Goal: Book appointment/travel/reservation

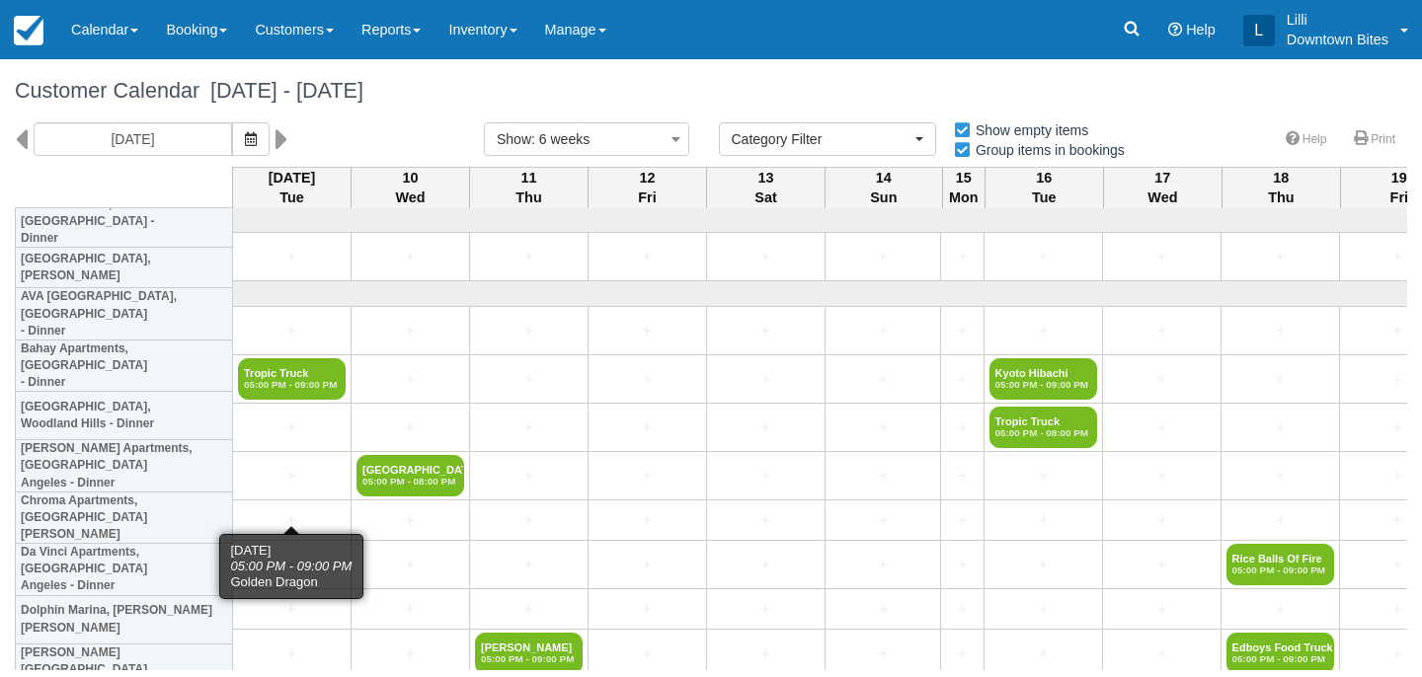
select select
click at [291, 32] on link "Customers" at bounding box center [294, 29] width 107 height 59
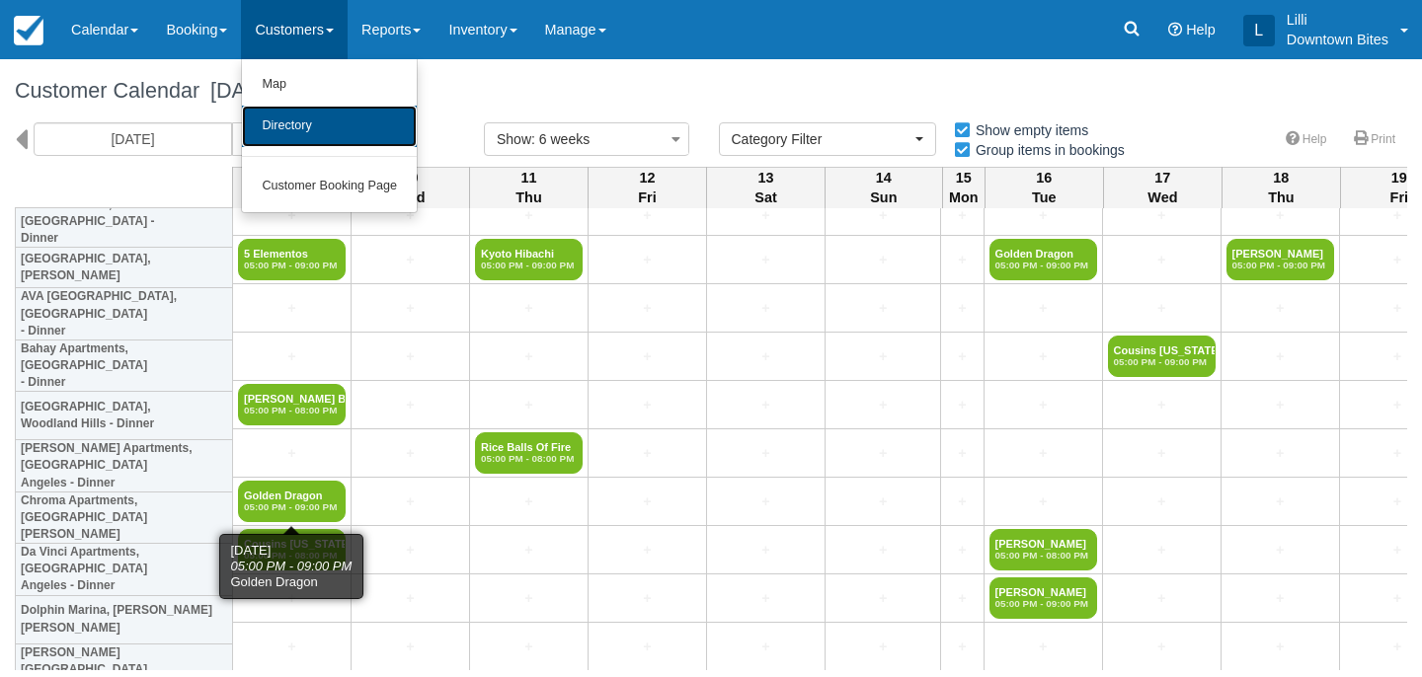
click at [303, 132] on link "Directory" at bounding box center [329, 126] width 175 height 41
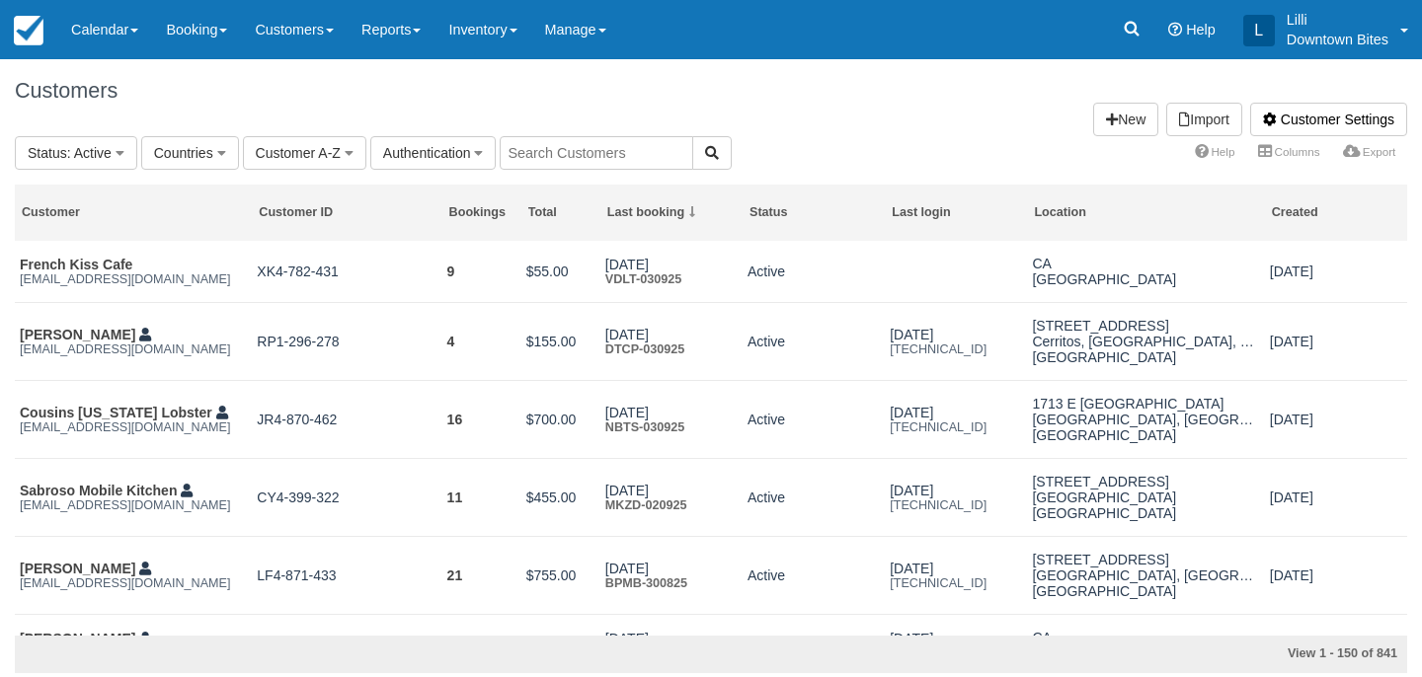
click at [599, 163] on input "text" at bounding box center [597, 153] width 194 height 34
type input "lill"
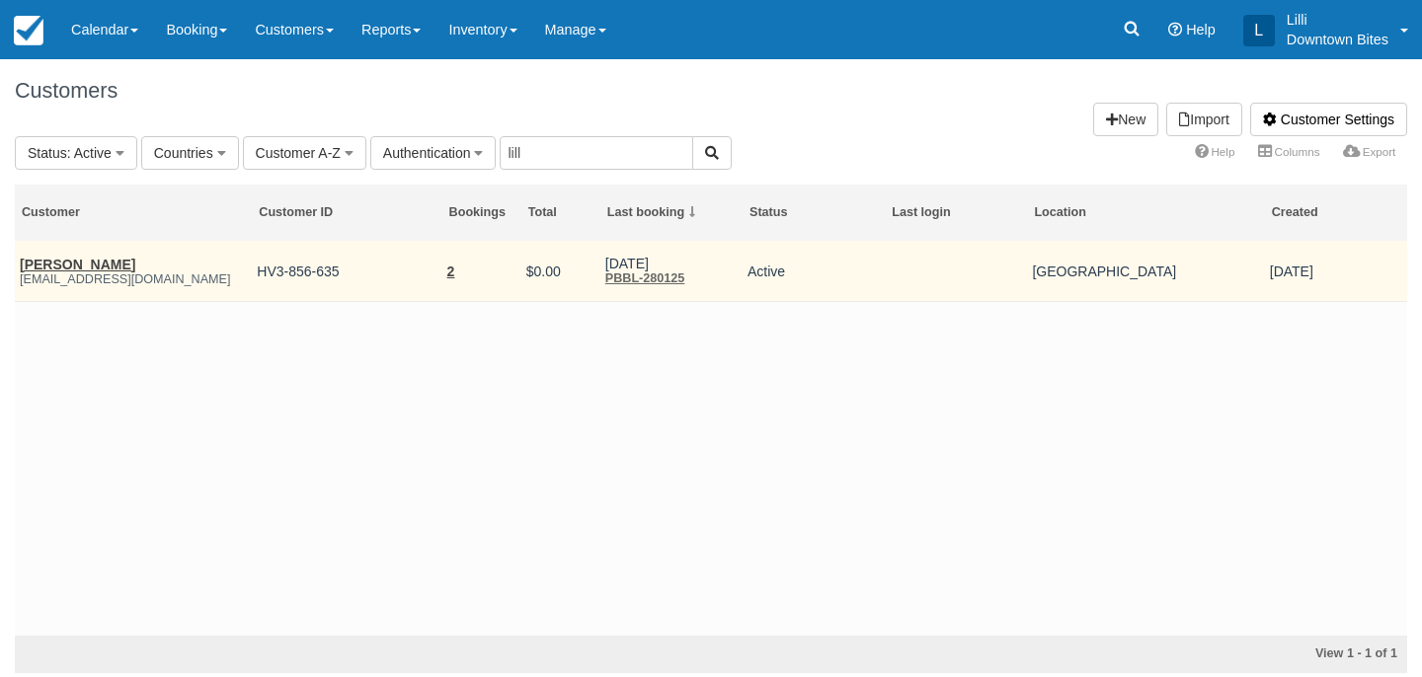
click at [76, 273] on em "lilli@downtowbites.com" at bounding box center [133, 280] width 227 height 14
click at [60, 265] on link "James Mcintosh" at bounding box center [78, 265] width 116 height 16
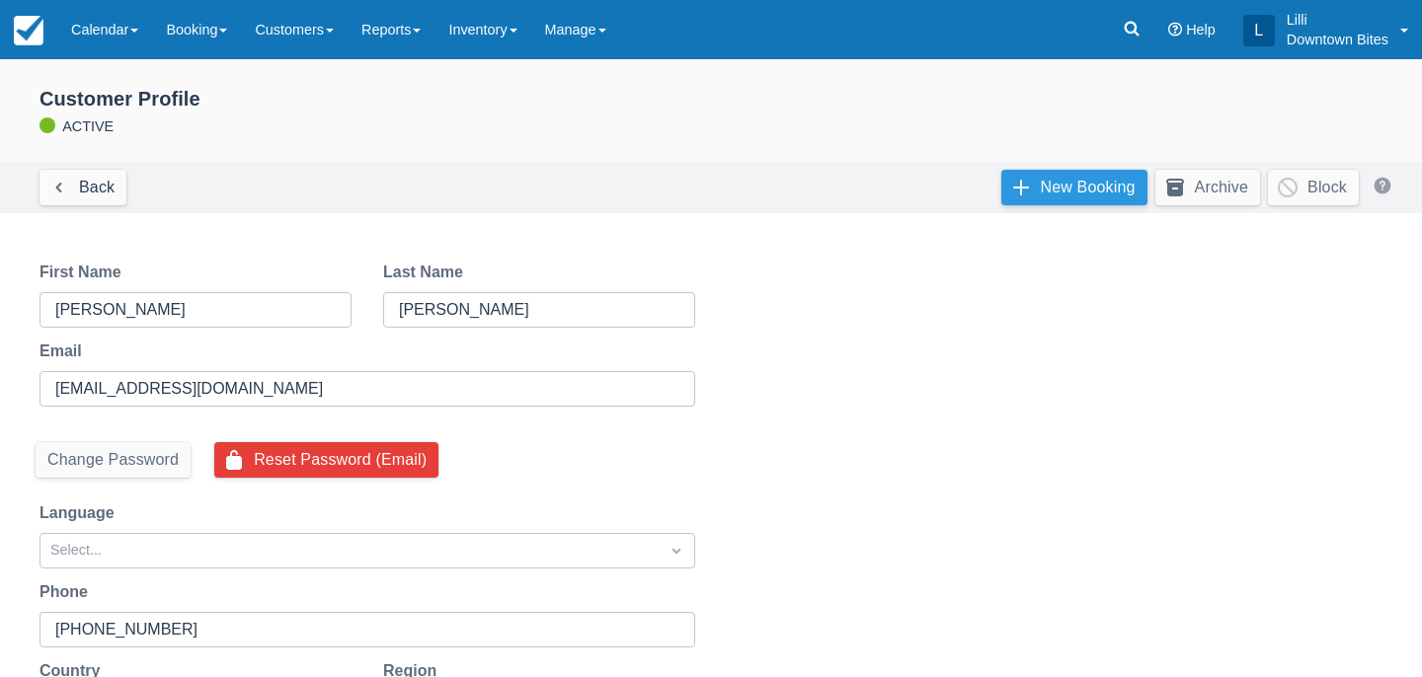
click at [1066, 186] on link "New Booking" at bounding box center [1074, 188] width 146 height 36
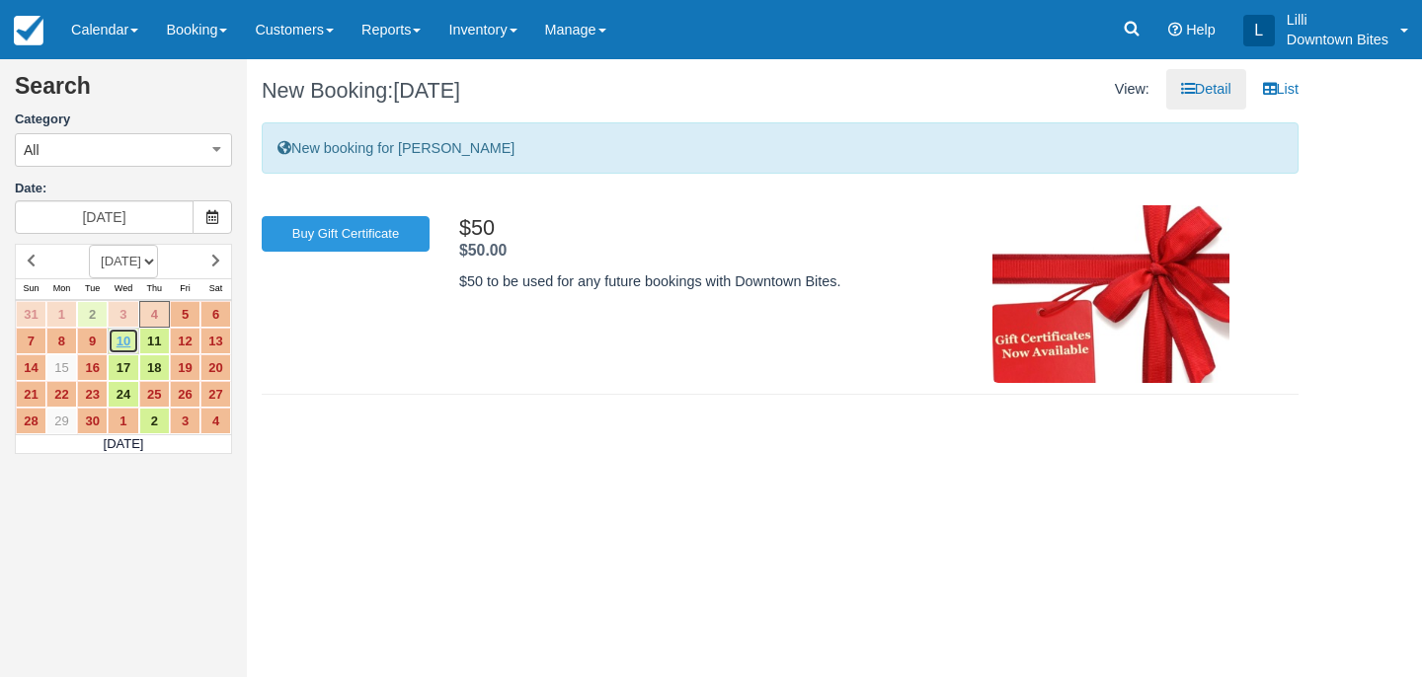
click at [108, 343] on link "10" at bounding box center [123, 341] width 31 height 27
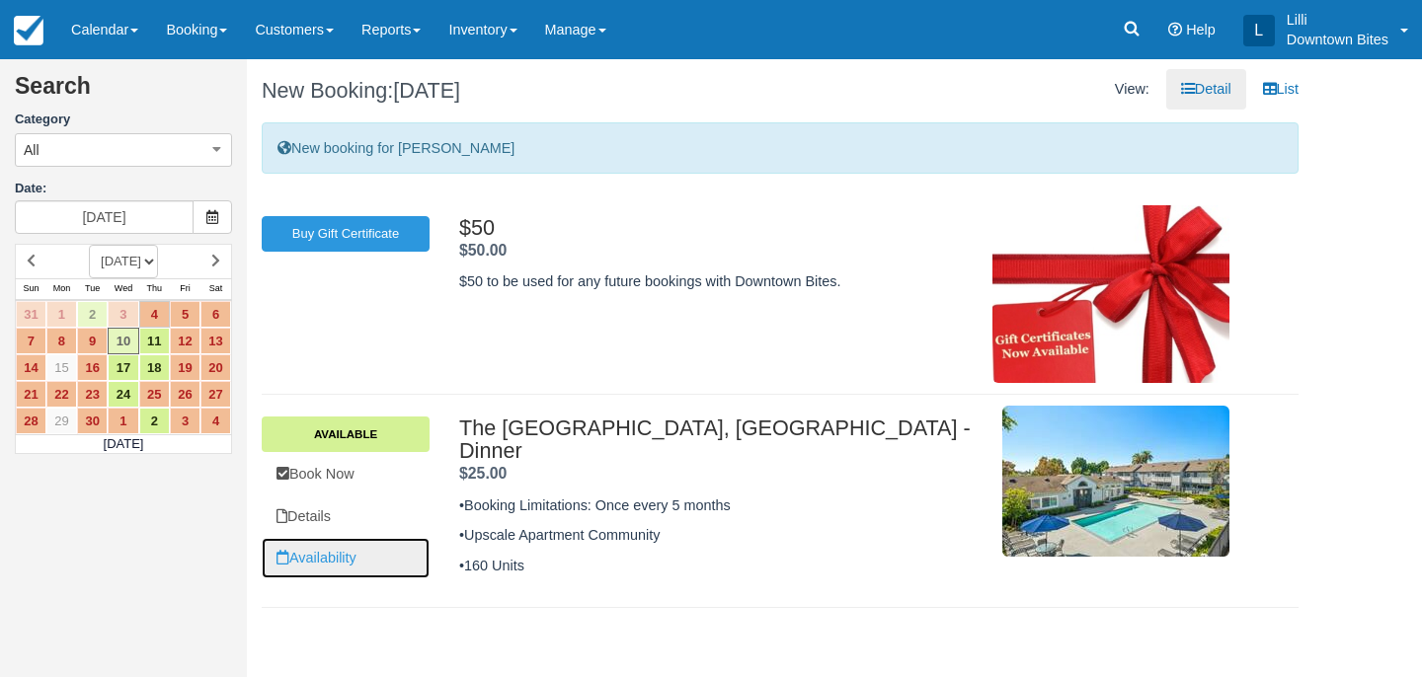
click at [358, 555] on link "Availability" at bounding box center [346, 558] width 168 height 40
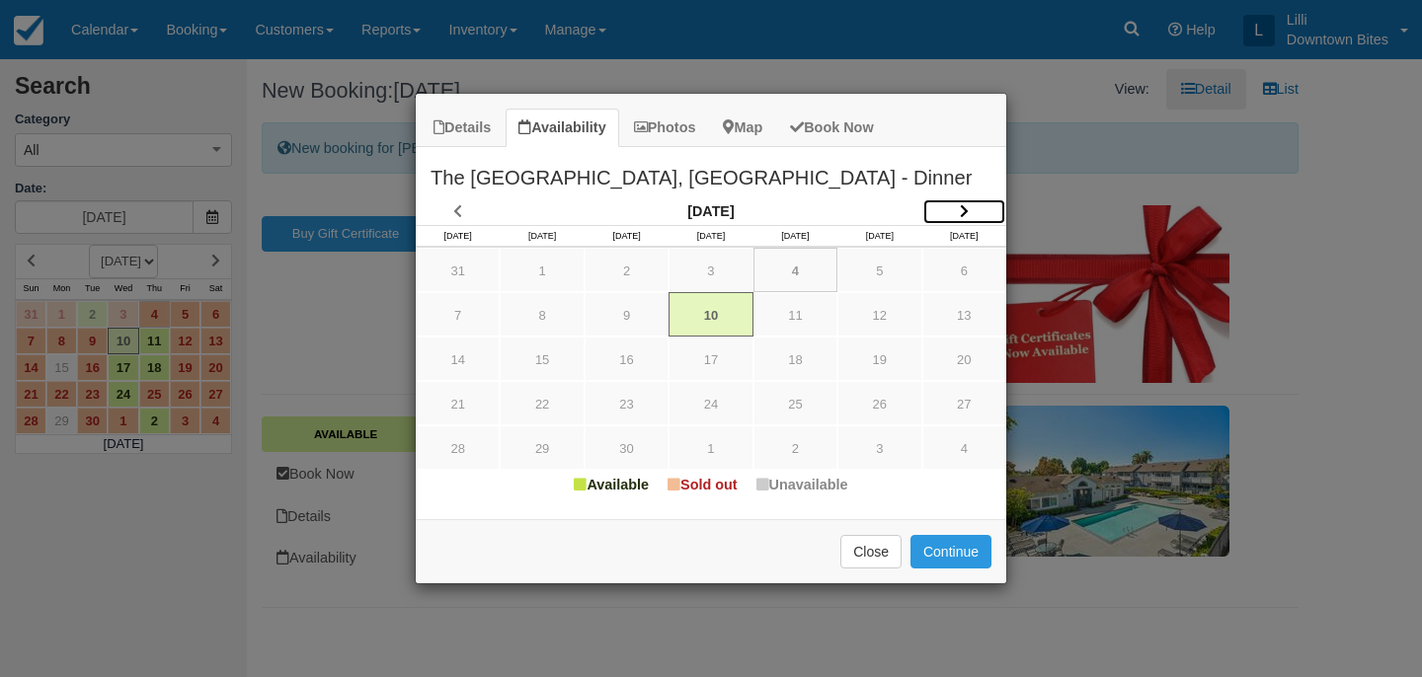
click at [964, 207] on icon "Item Modal" at bounding box center [964, 211] width 9 height 14
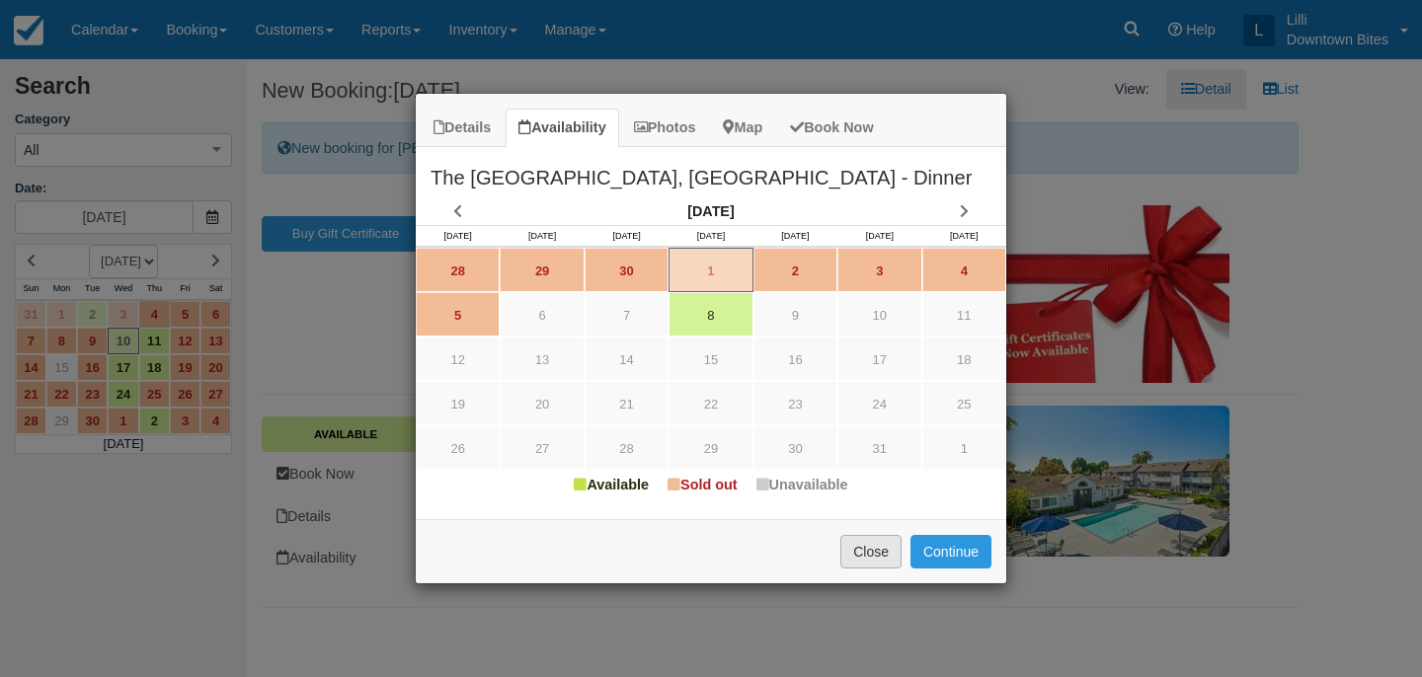
click at [878, 547] on button "Close" at bounding box center [870, 552] width 61 height 34
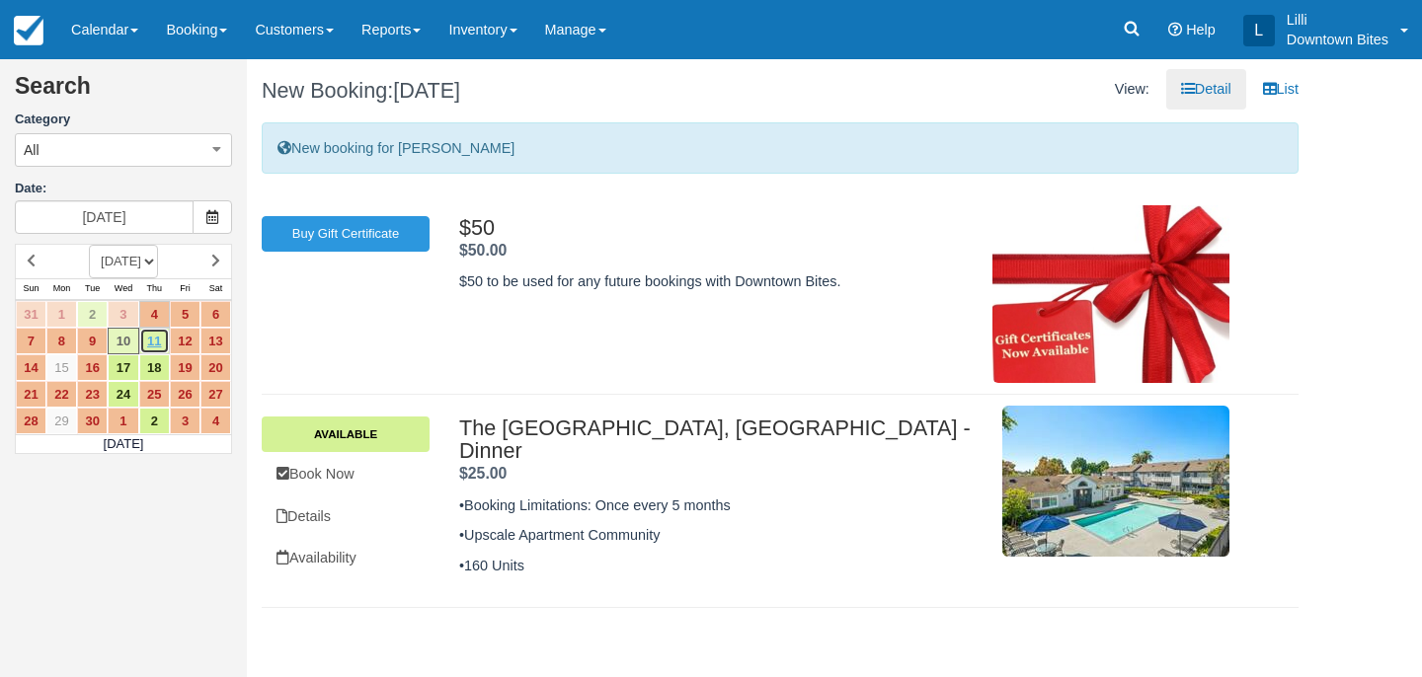
click at [162, 338] on link "11" at bounding box center [154, 341] width 31 height 27
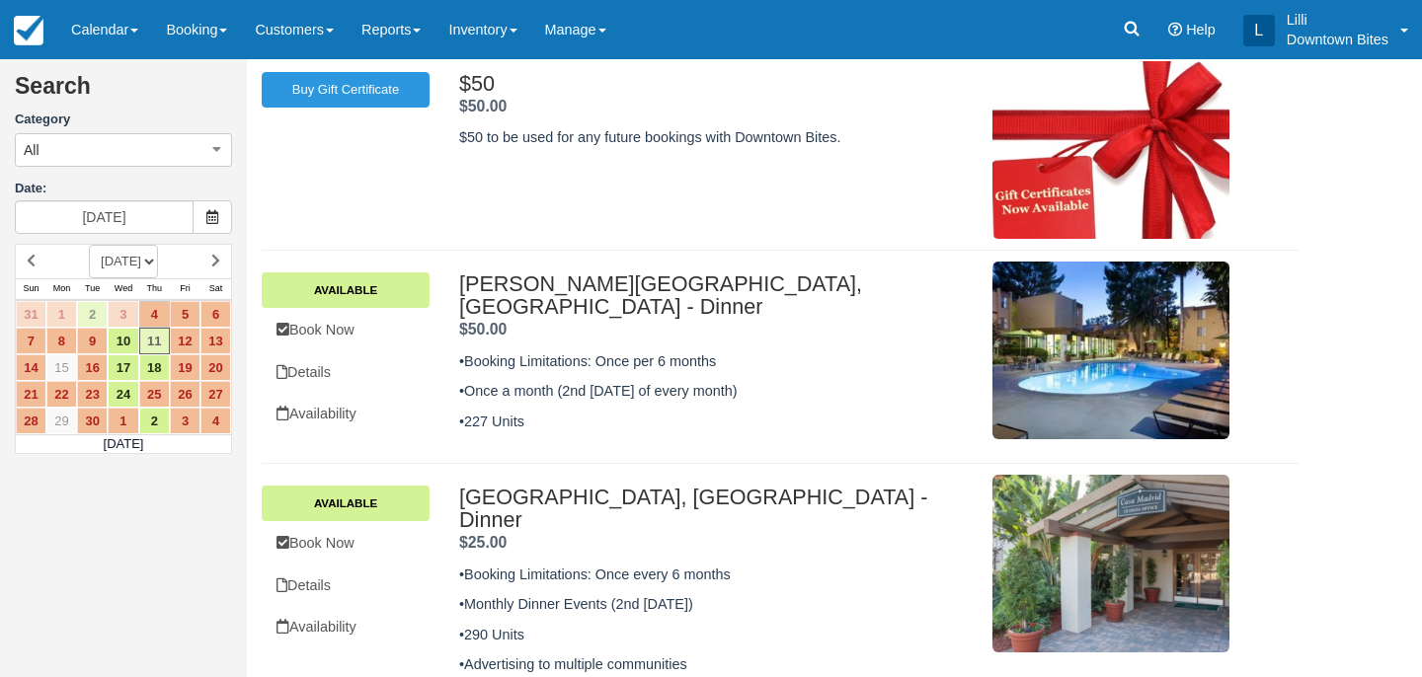
scroll to position [349, 0]
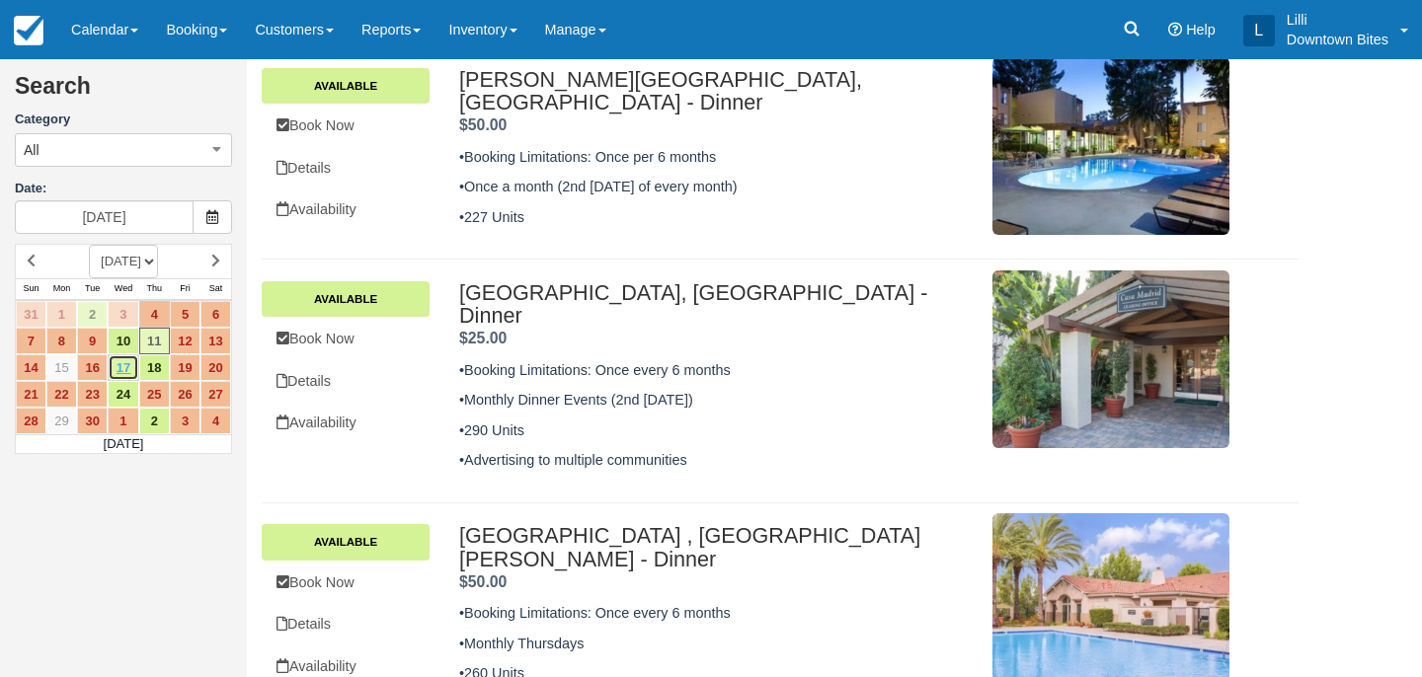
click at [117, 376] on link "17" at bounding box center [123, 367] width 31 height 27
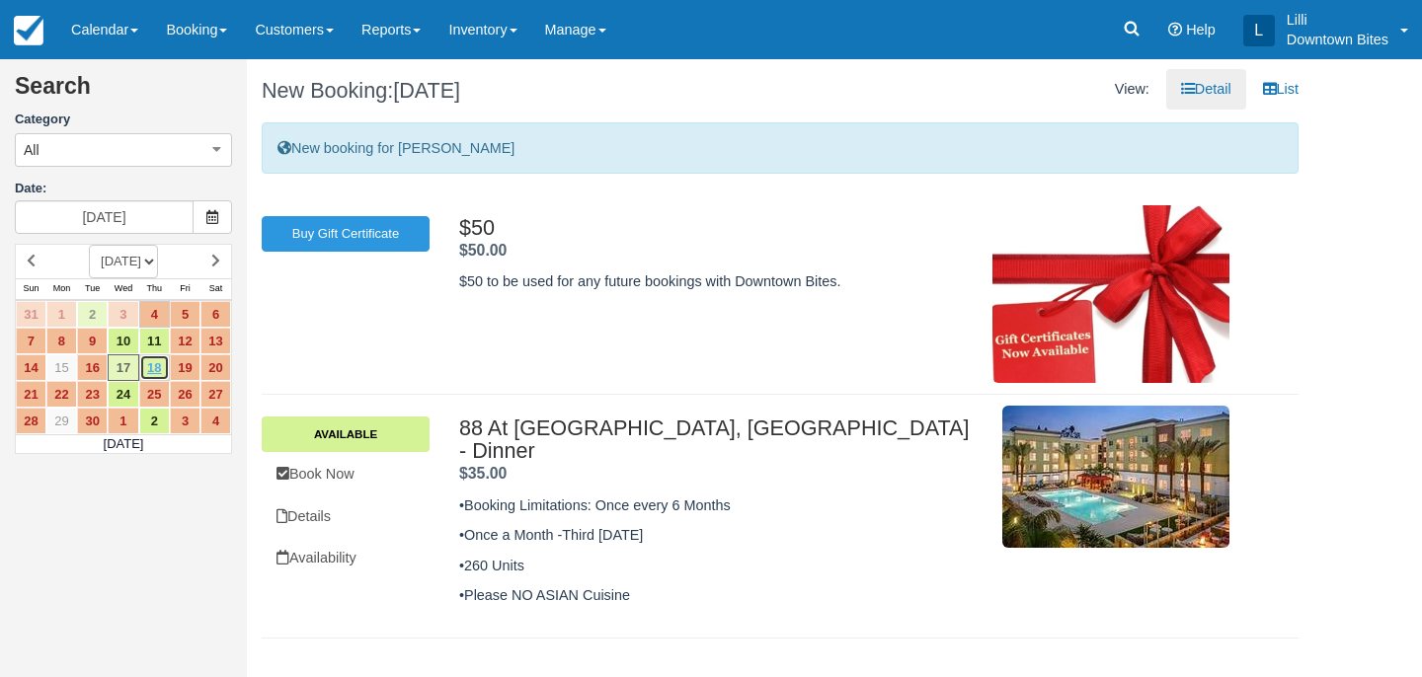
click at [158, 368] on link "18" at bounding box center [154, 367] width 31 height 27
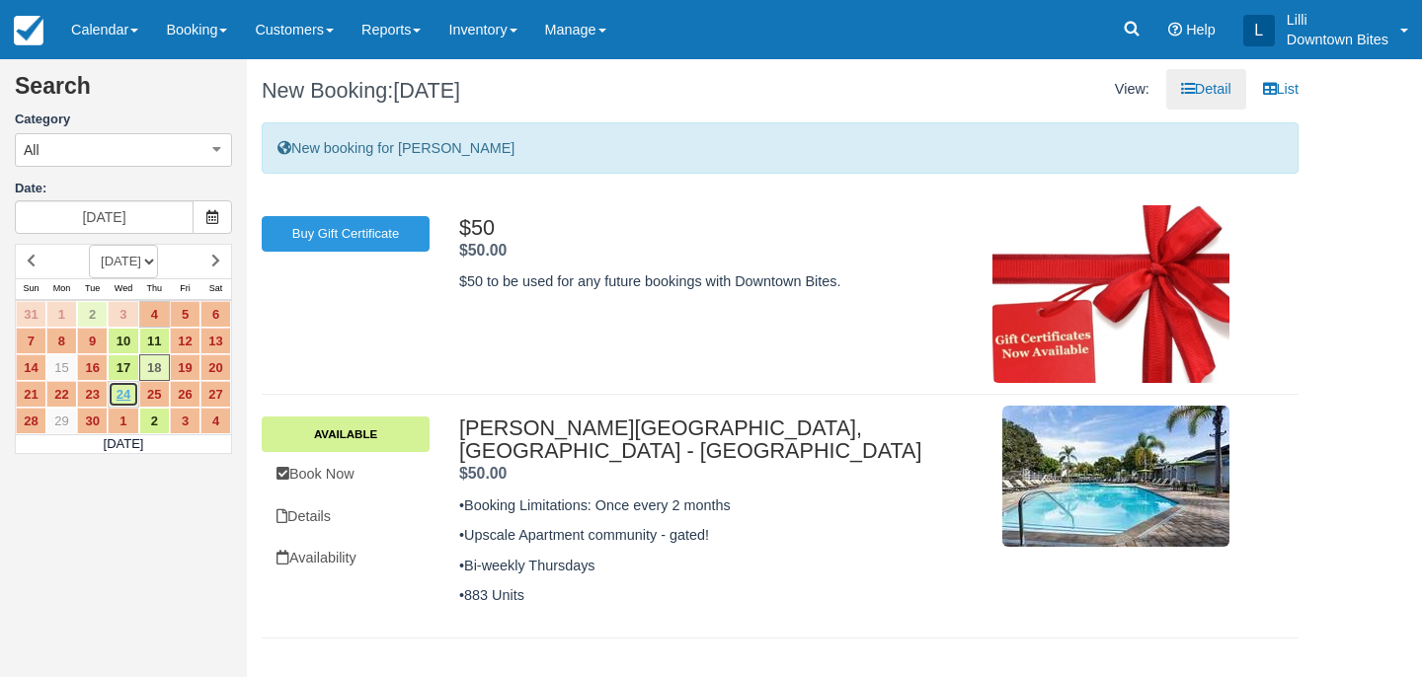
click at [117, 401] on link "24" at bounding box center [123, 394] width 31 height 27
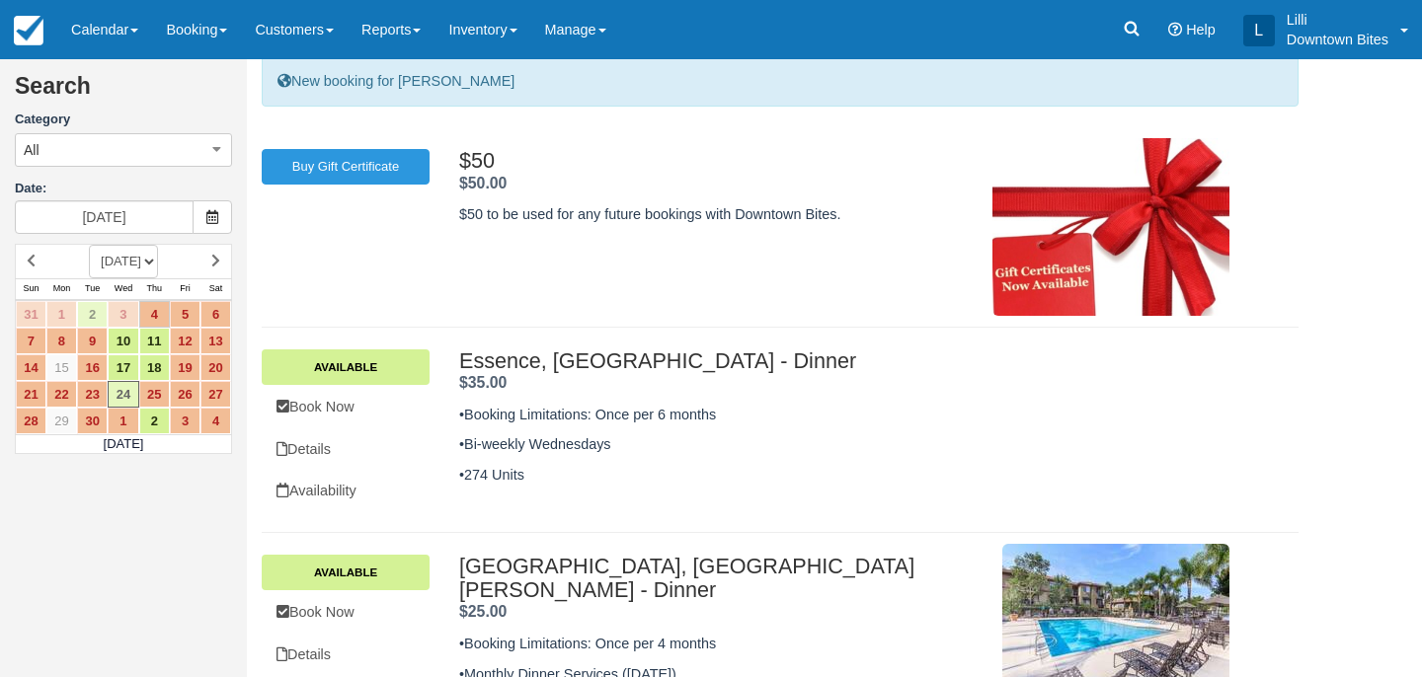
scroll to position [128, 0]
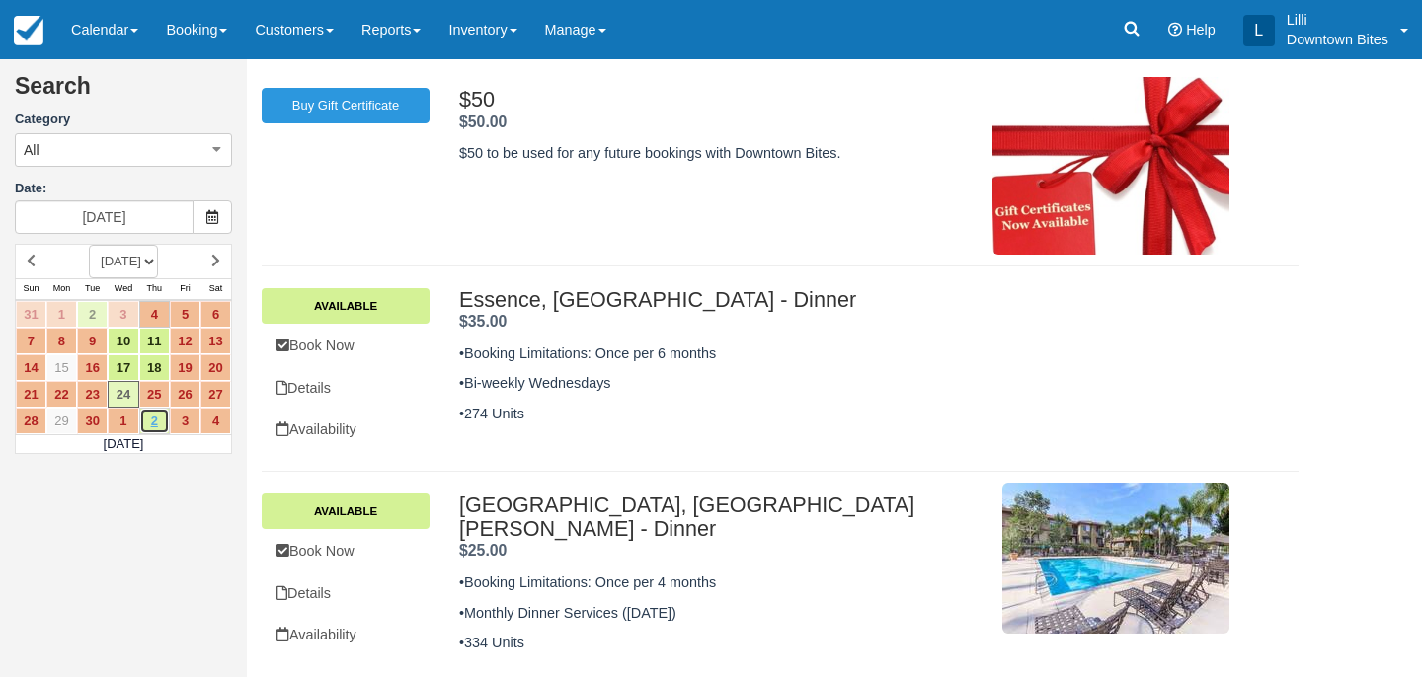
click at [158, 420] on link "2" at bounding box center [154, 421] width 31 height 27
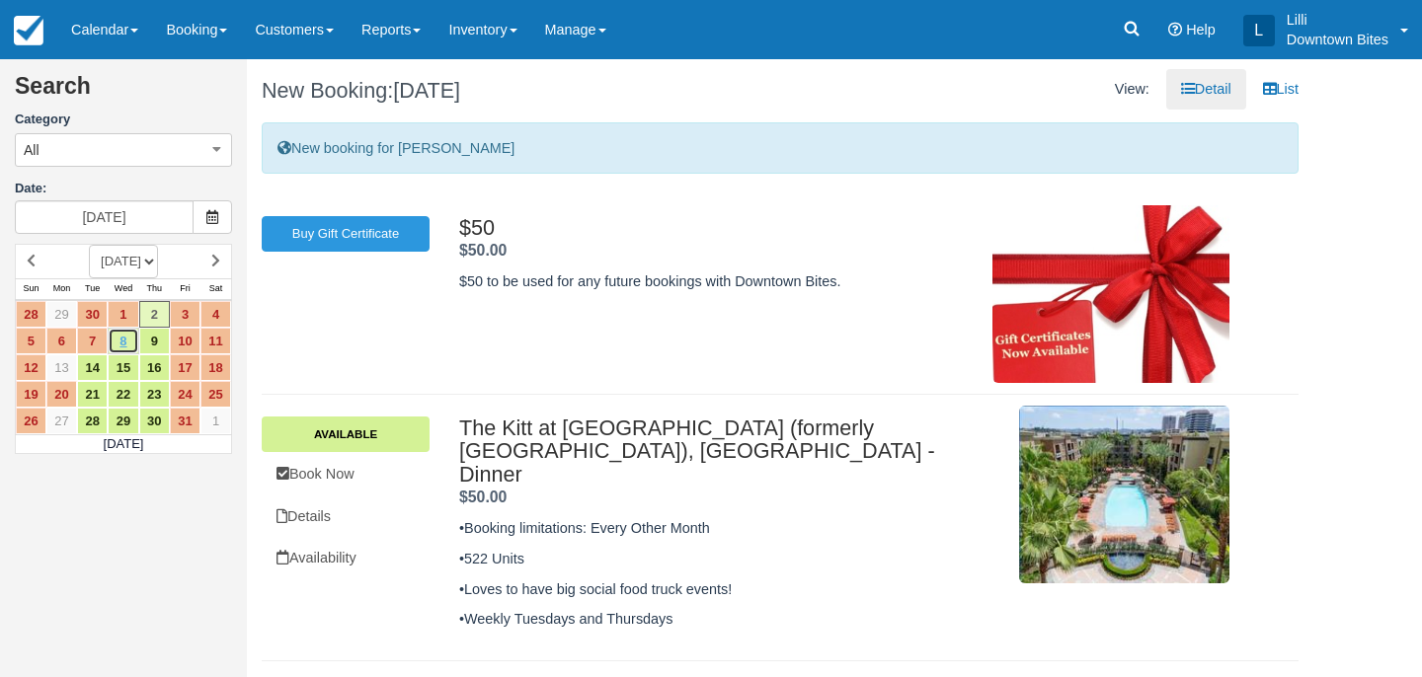
click at [120, 347] on link "8" at bounding box center [123, 341] width 31 height 27
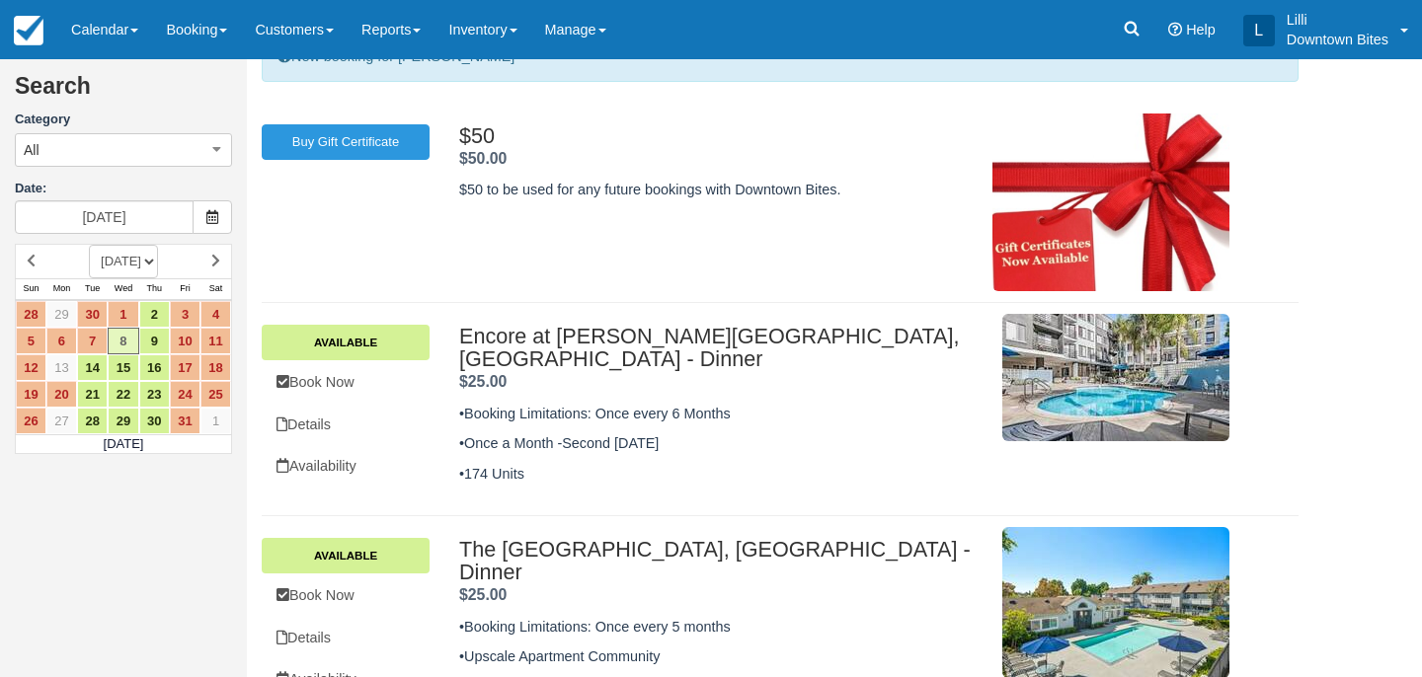
scroll to position [128, 0]
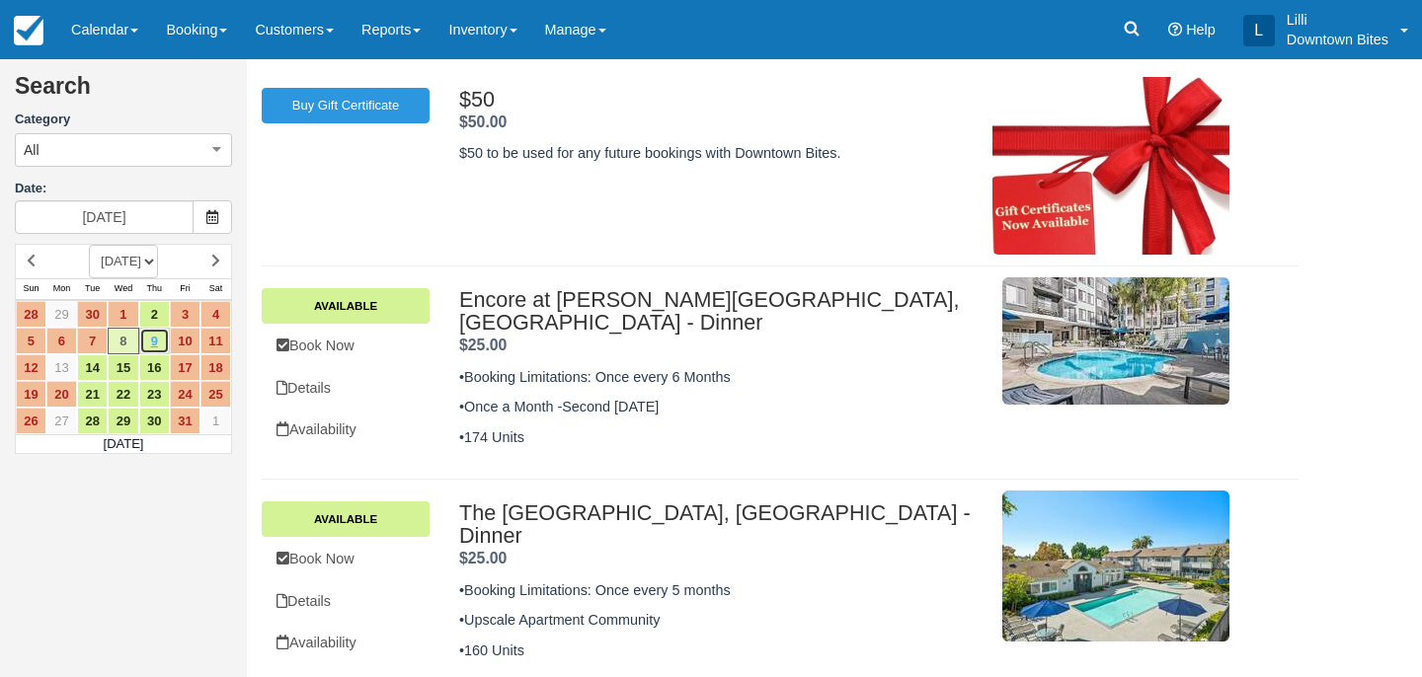
click at [154, 342] on link "9" at bounding box center [154, 341] width 31 height 27
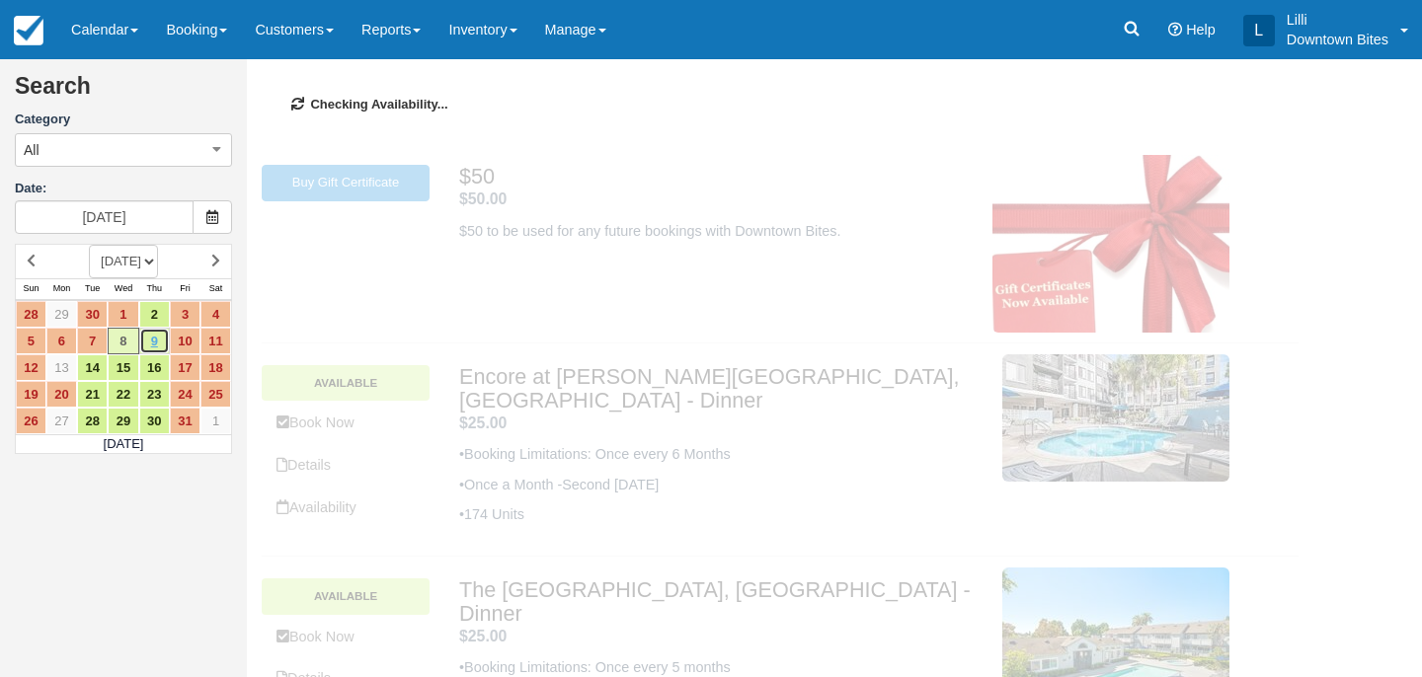
scroll to position [0, 0]
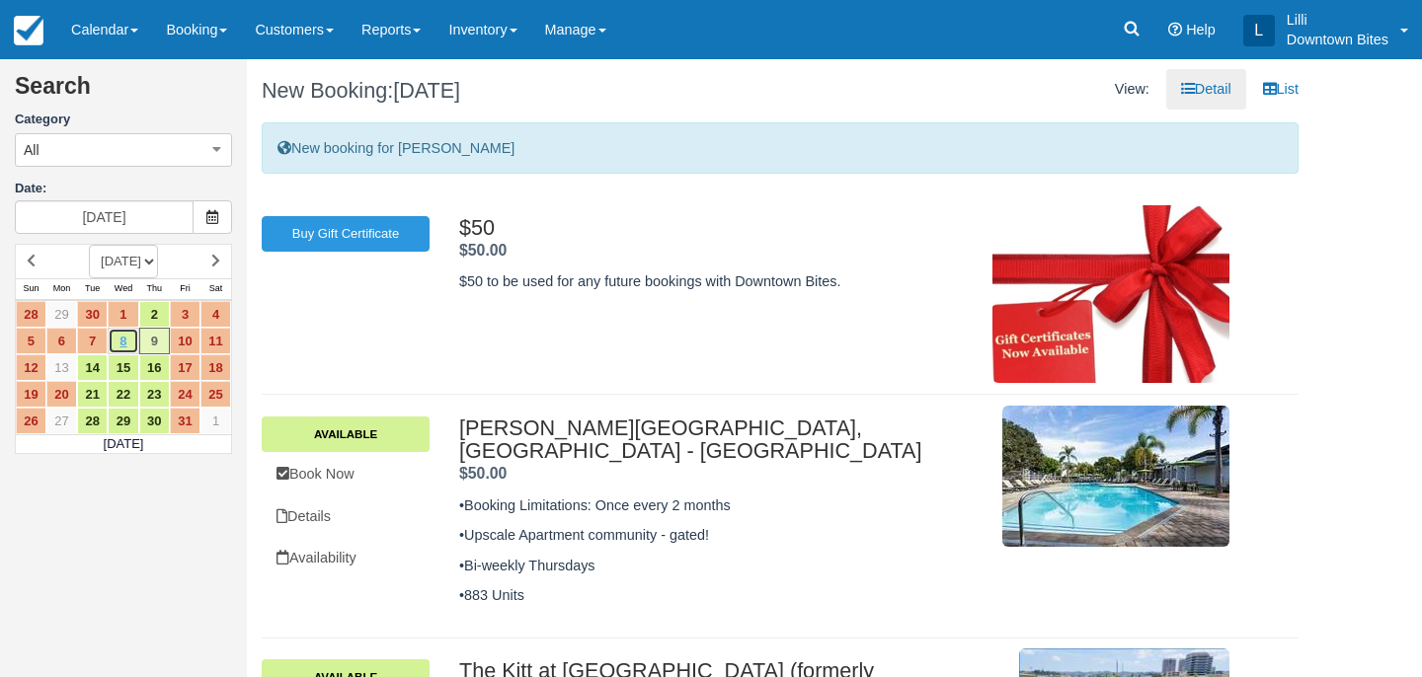
click at [118, 344] on link "8" at bounding box center [123, 341] width 31 height 27
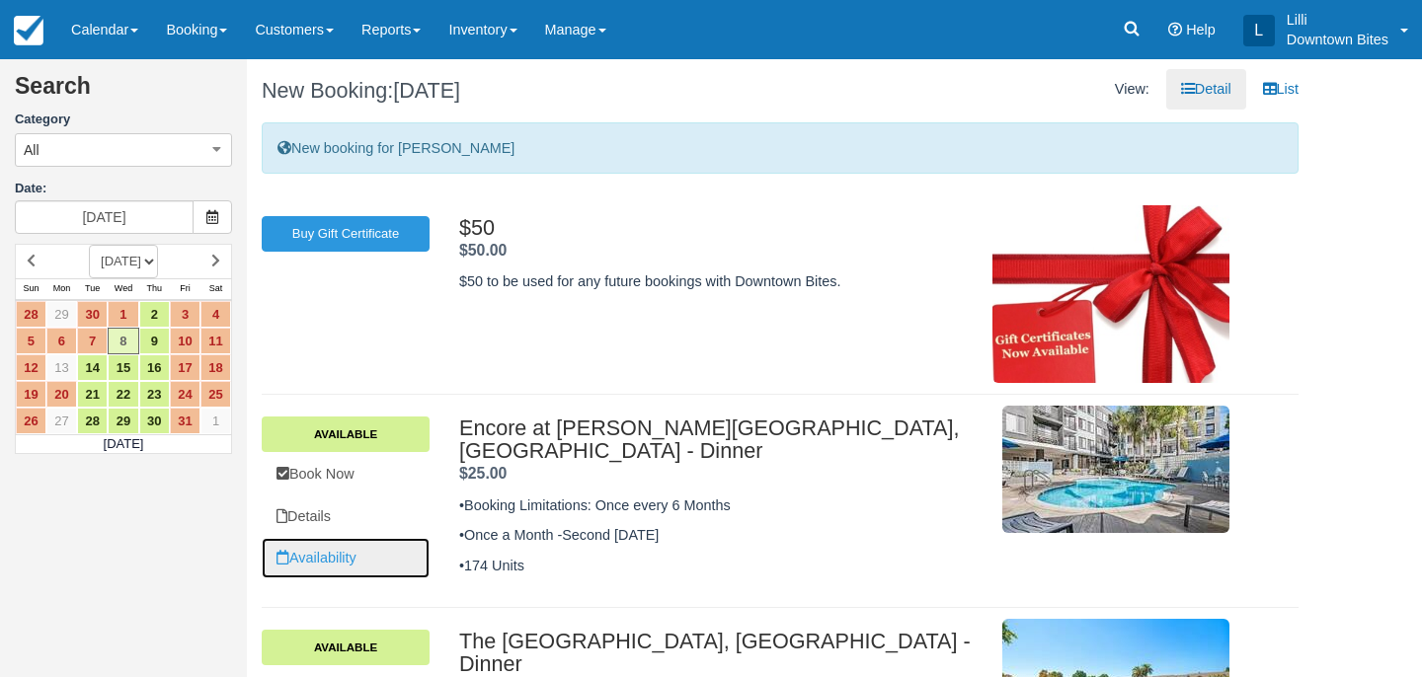
click at [337, 548] on link "Availability" at bounding box center [346, 558] width 168 height 40
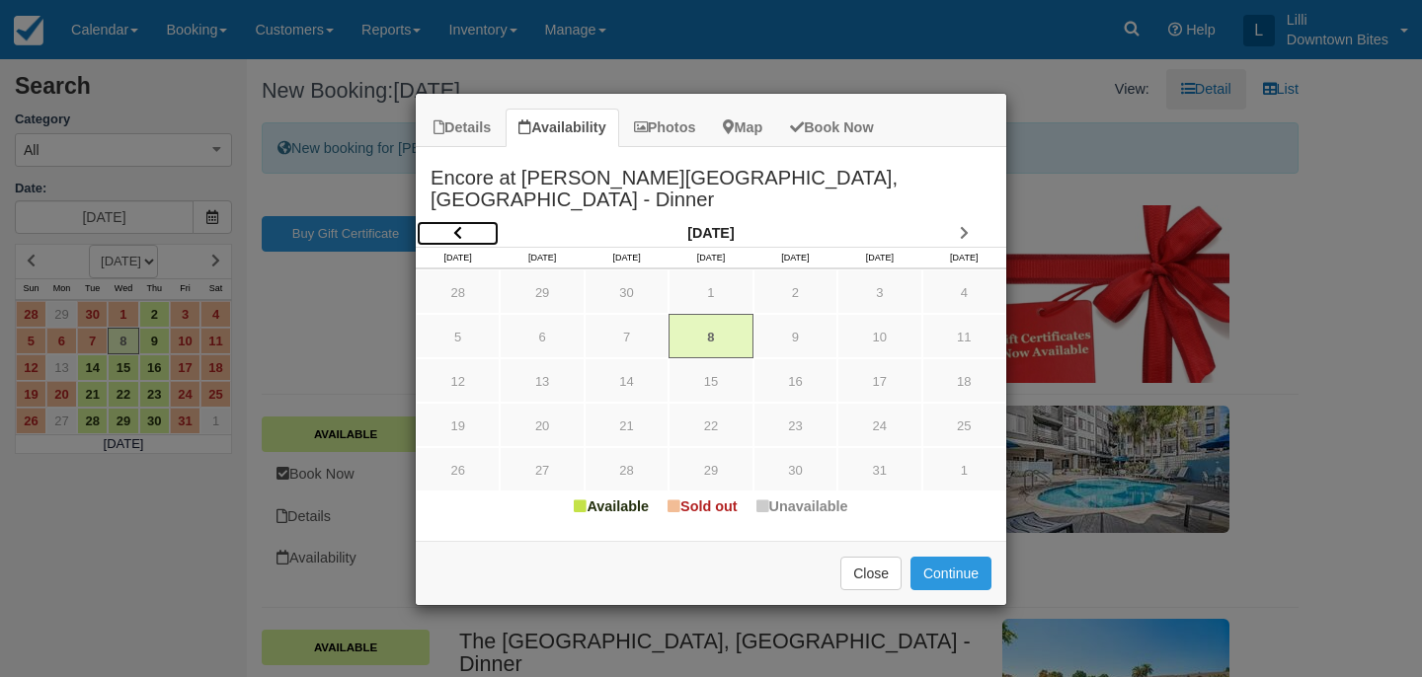
click at [460, 226] on icon "Item Modal" at bounding box center [457, 233] width 9 height 14
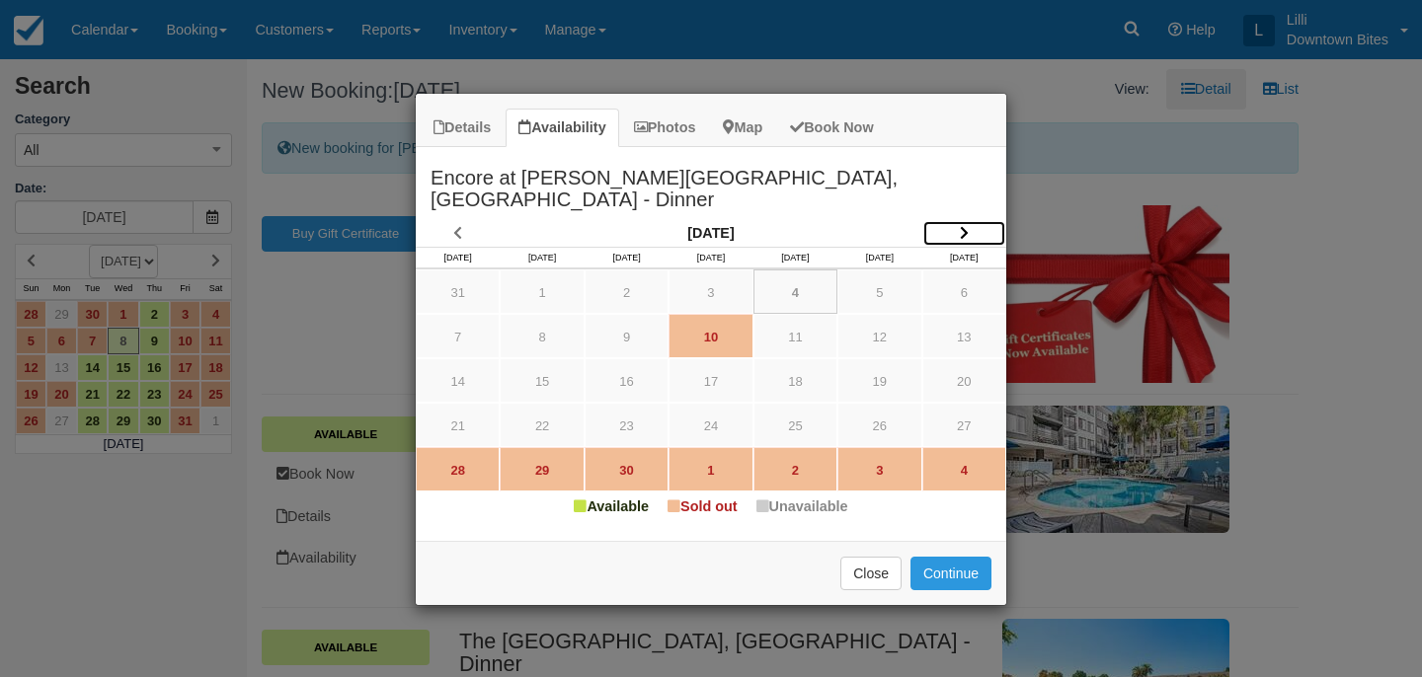
click at [971, 220] on link "Item Modal" at bounding box center [964, 233] width 84 height 27
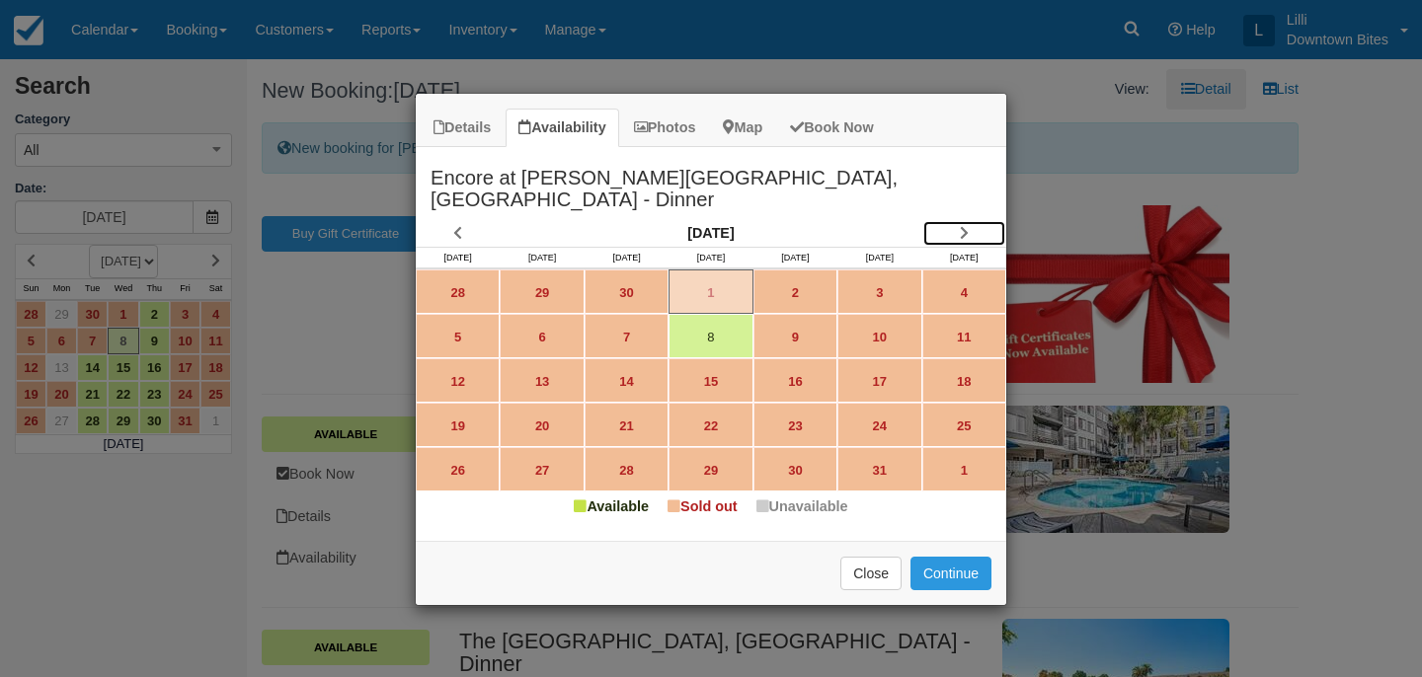
click at [971, 220] on link "Item Modal" at bounding box center [964, 233] width 84 height 27
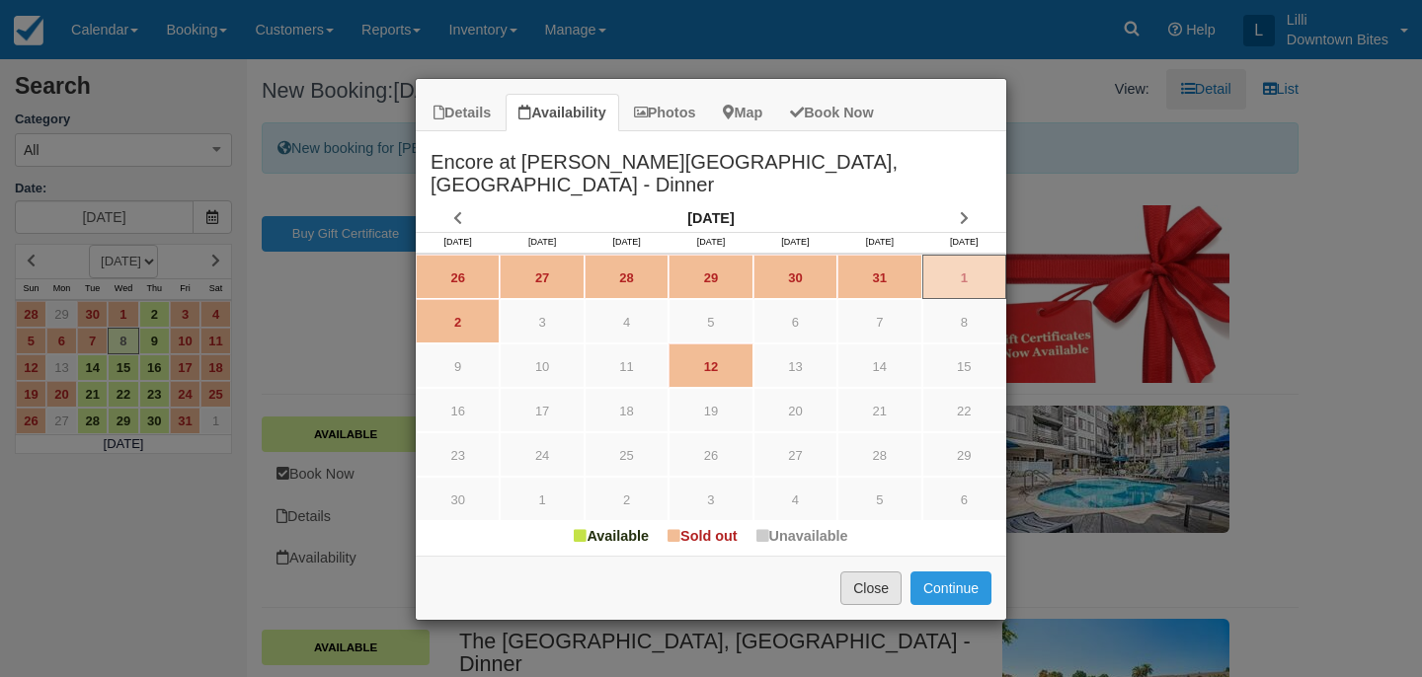
click at [887, 572] on button "Close" at bounding box center [870, 589] width 61 height 34
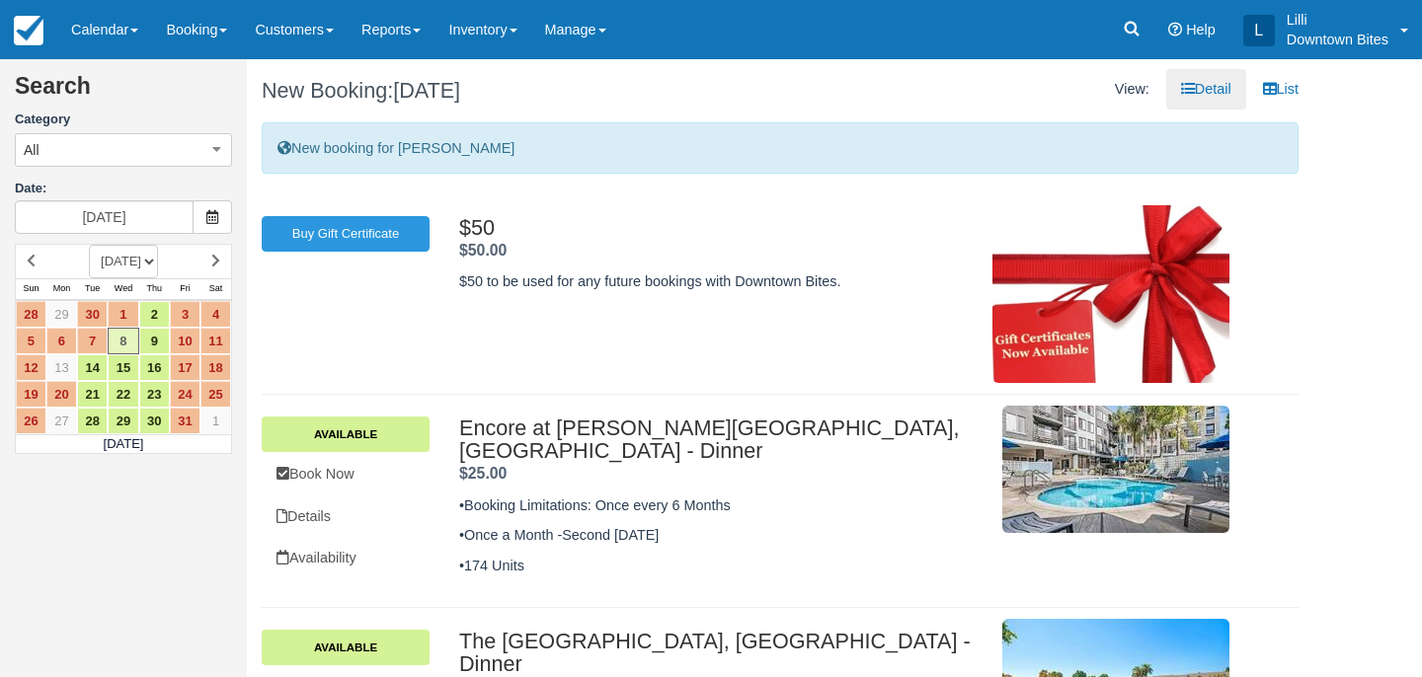
scroll to position [128, 0]
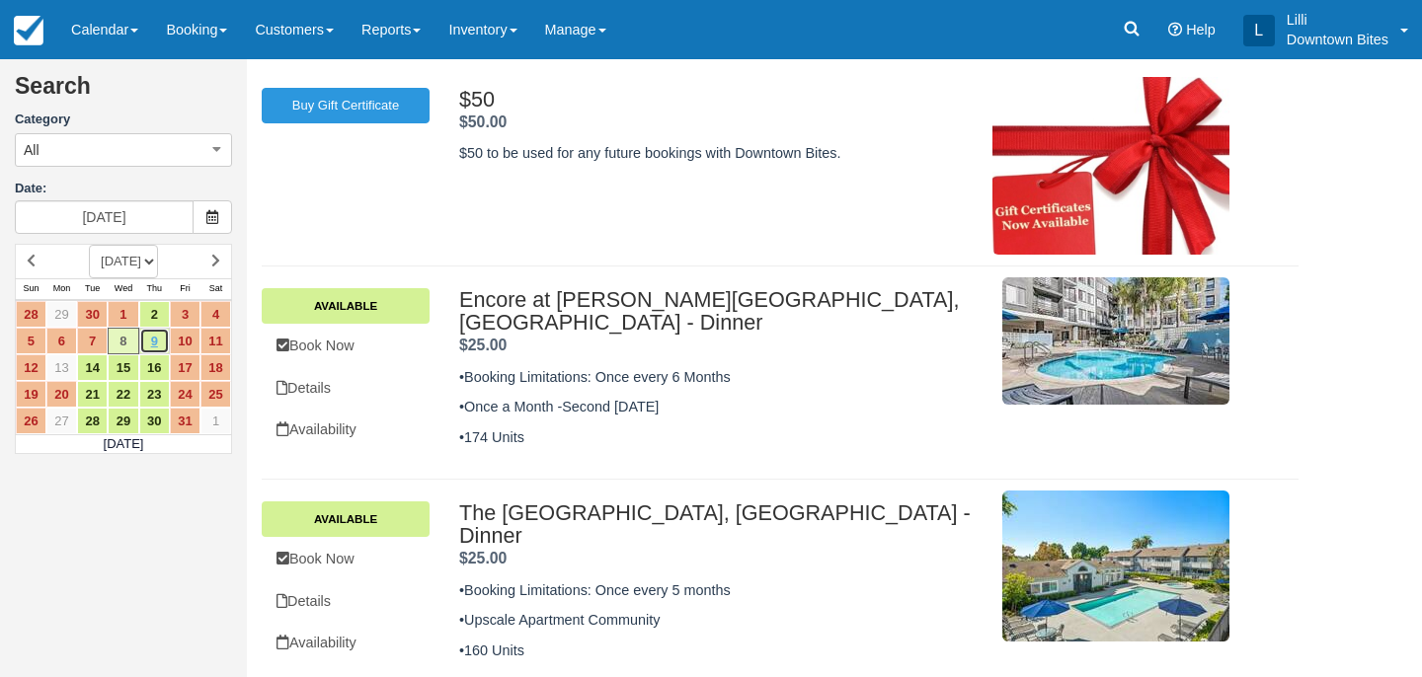
click at [150, 349] on link "9" at bounding box center [154, 341] width 31 height 27
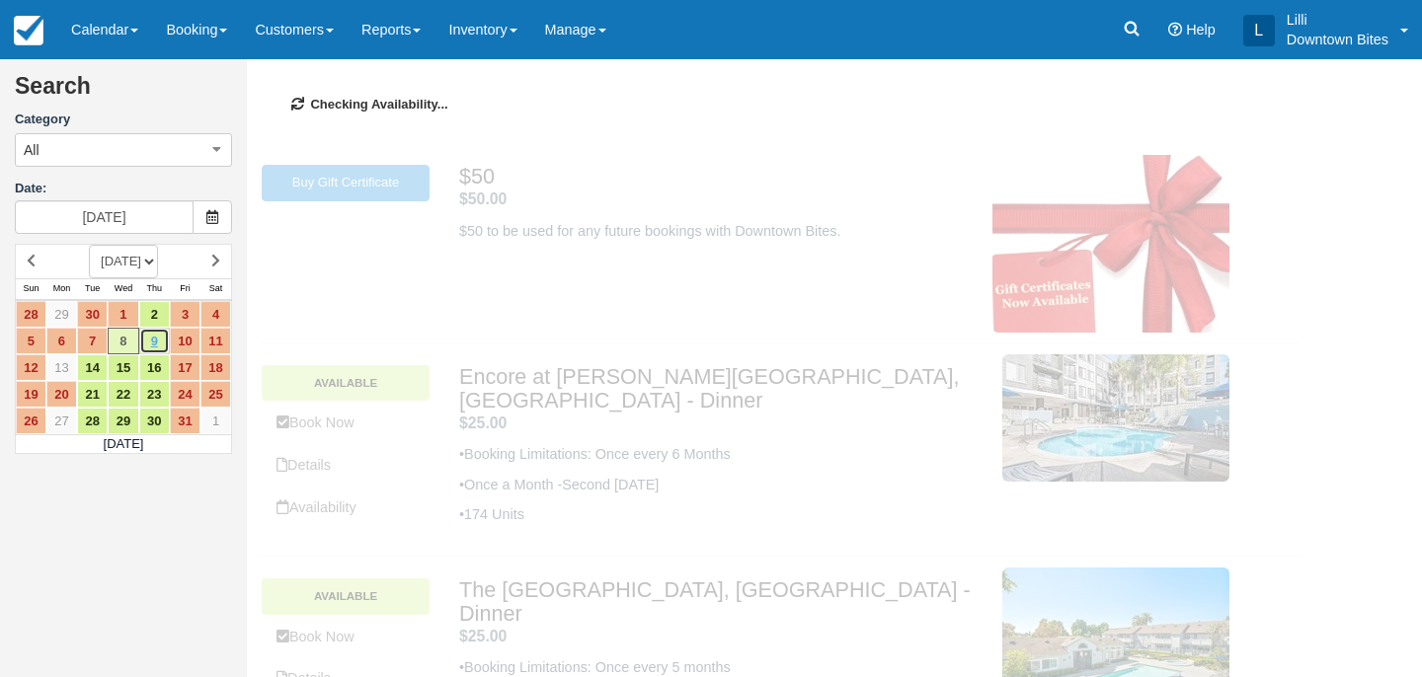
scroll to position [0, 0]
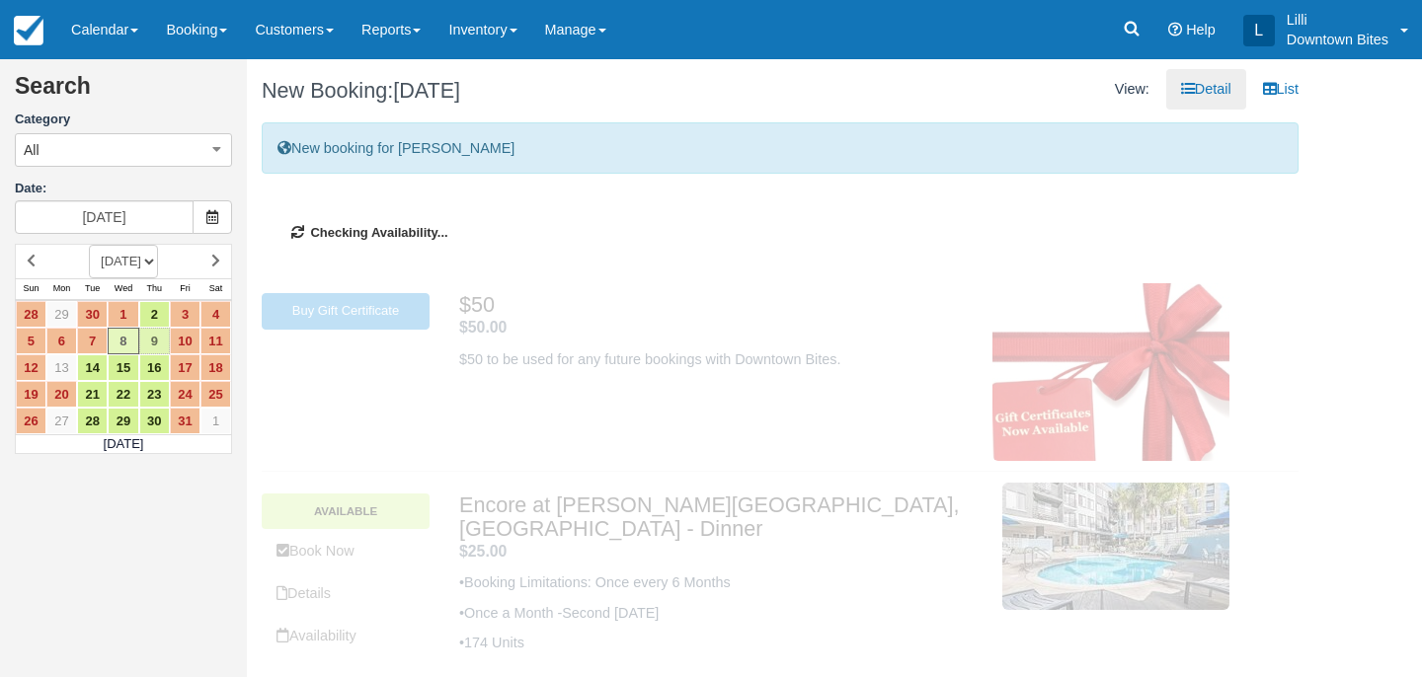
type input "10/09/25"
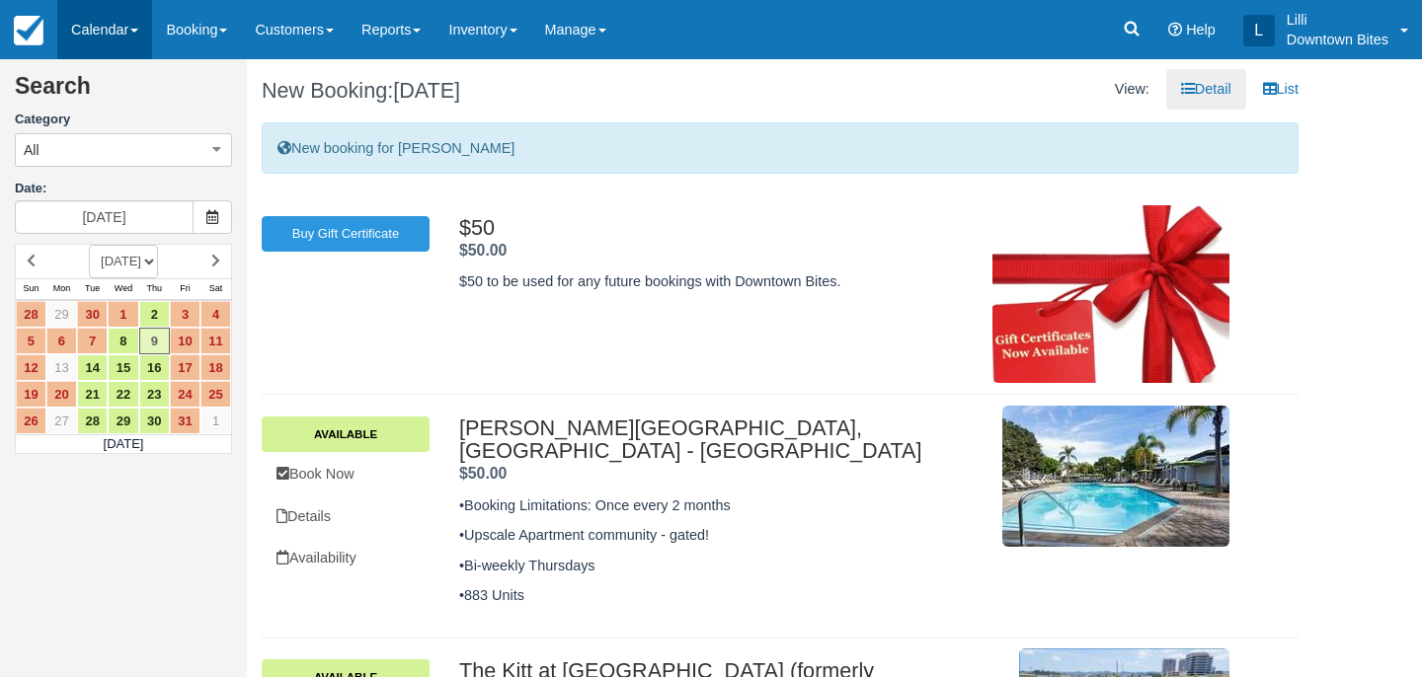
click at [86, 33] on link "Calendar" at bounding box center [104, 29] width 95 height 59
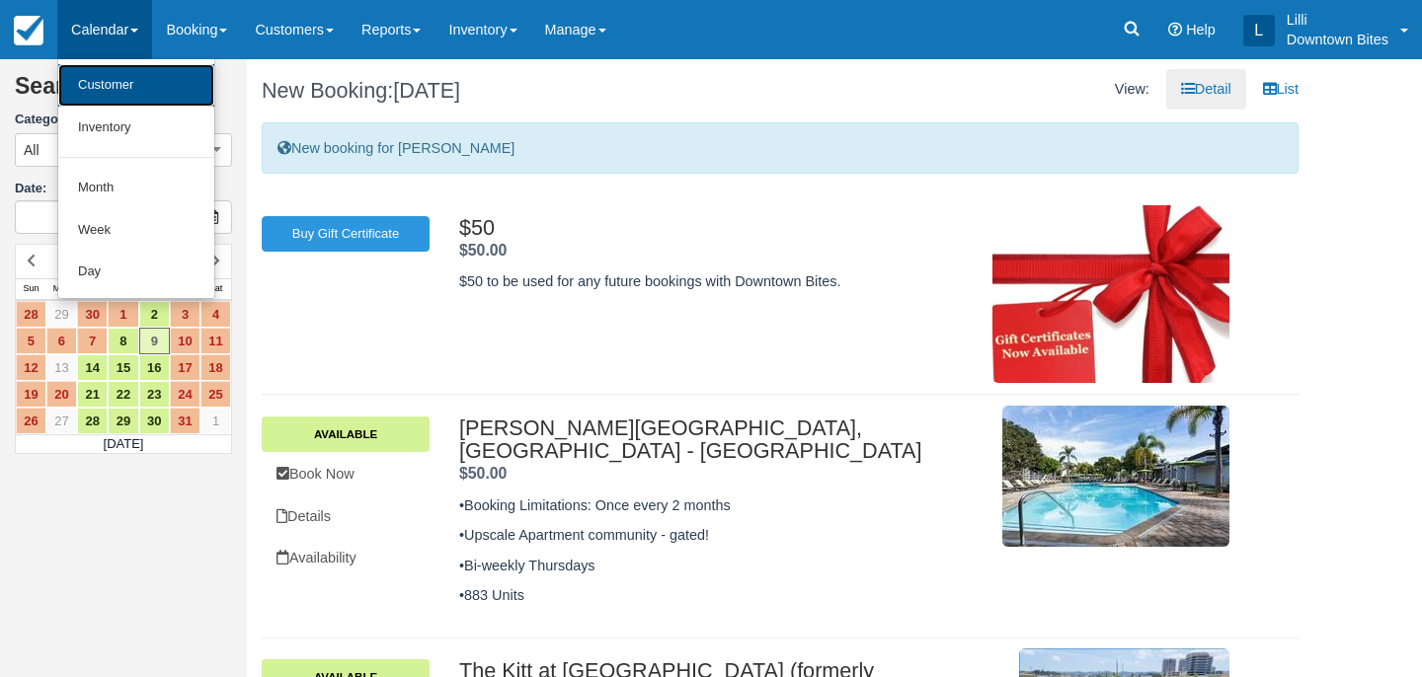
click at [92, 98] on link "Customer" at bounding box center [136, 85] width 156 height 42
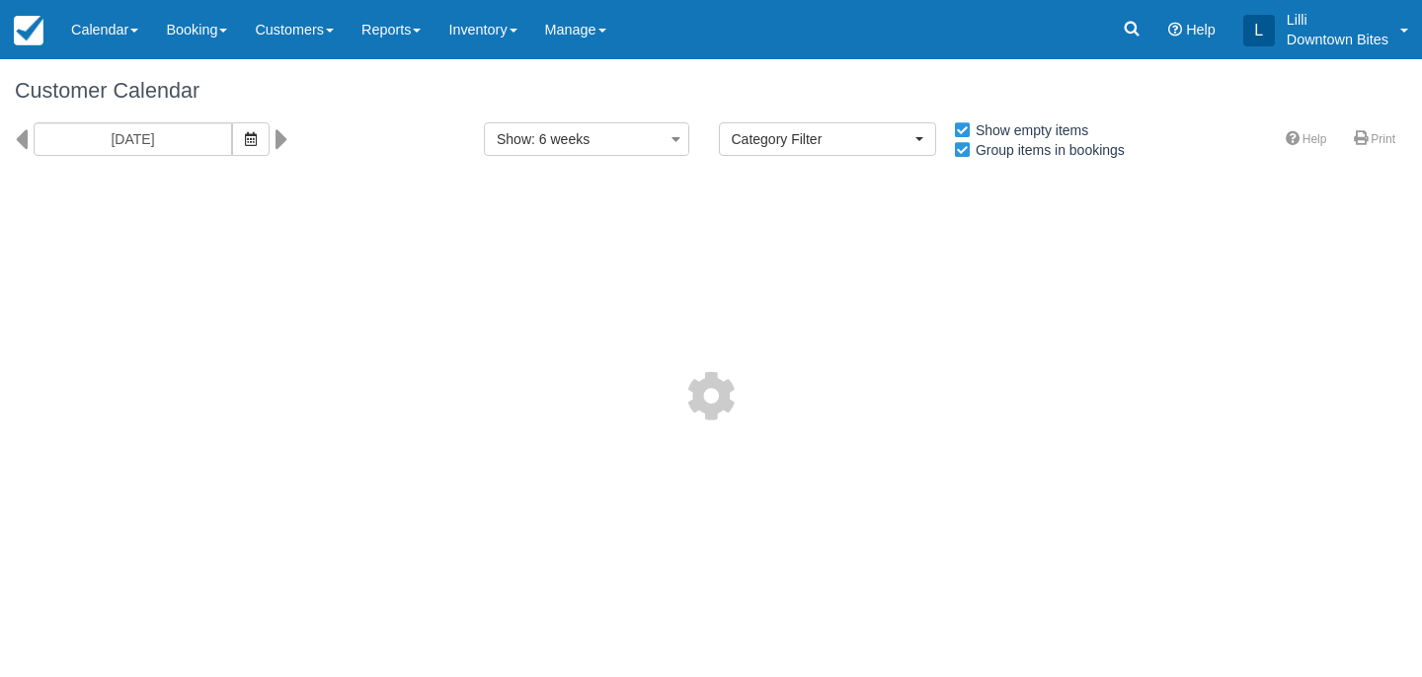
select select
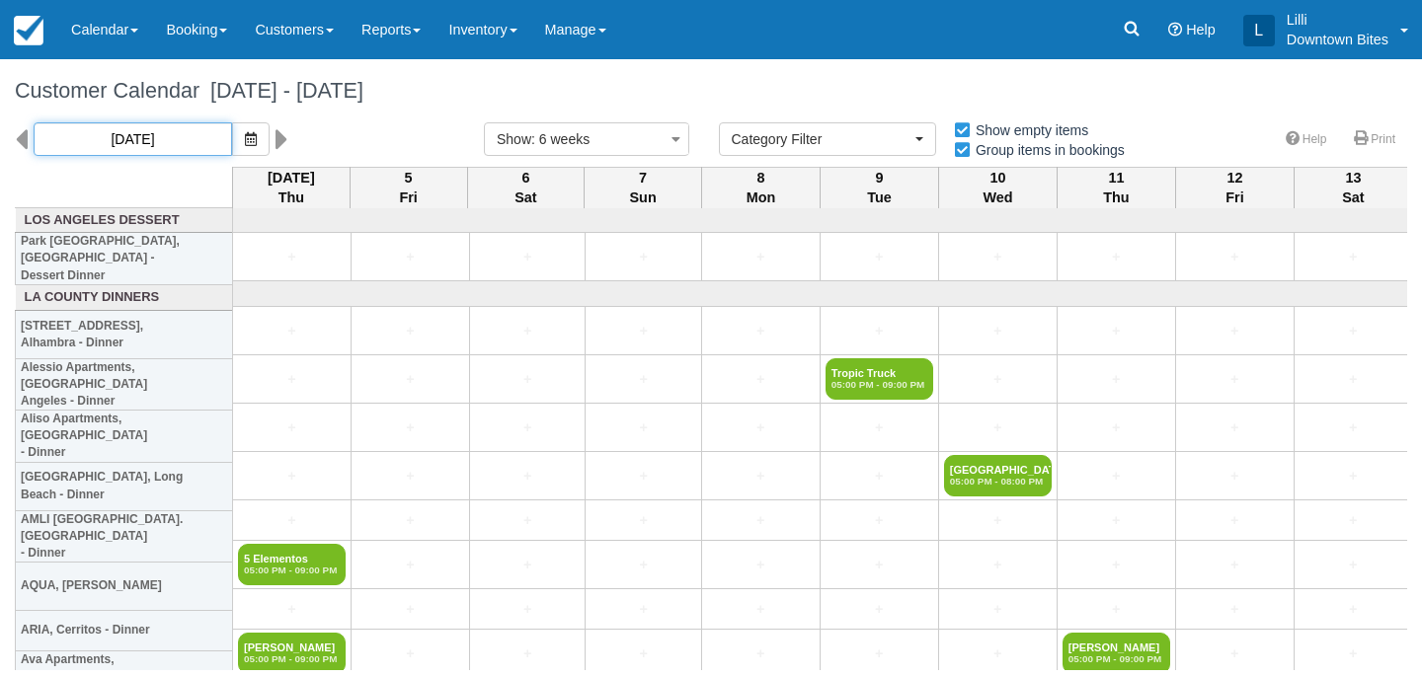
click at [176, 143] on input "09/04/25" at bounding box center [133, 139] width 198 height 34
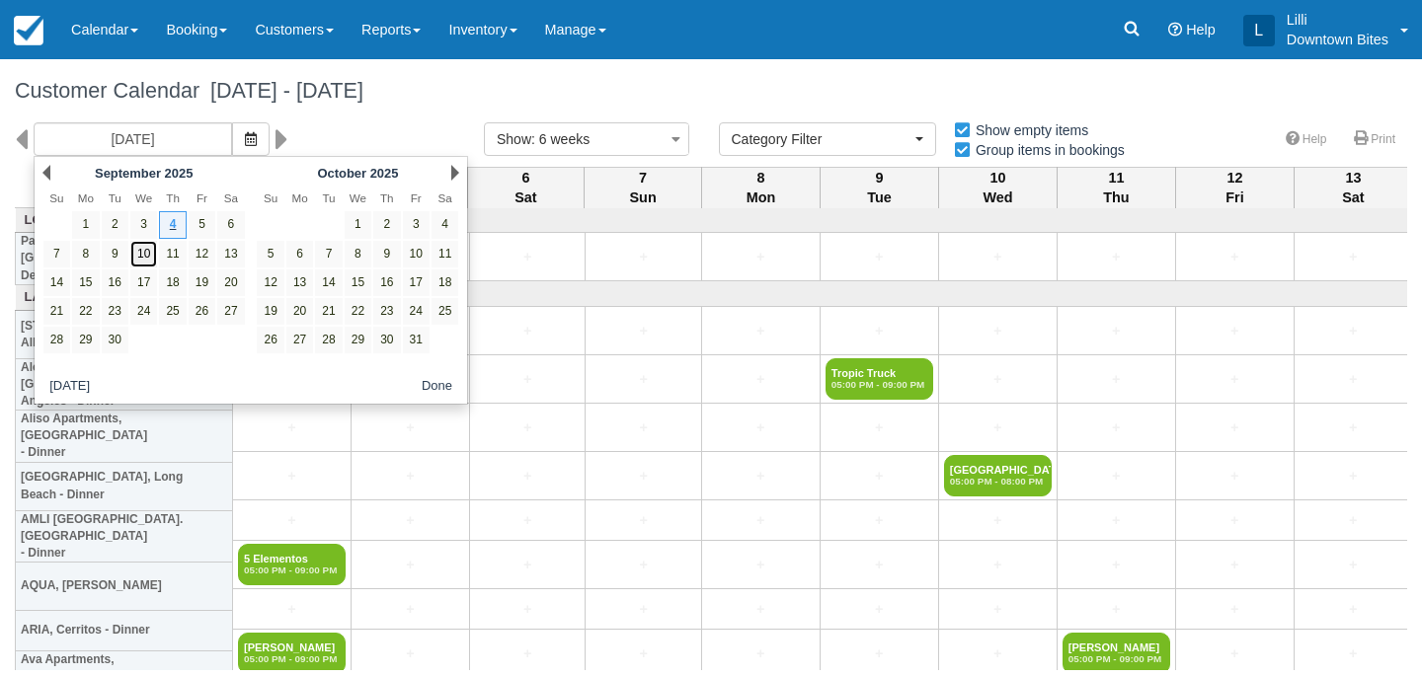
click at [146, 257] on link "10" at bounding box center [143, 254] width 27 height 27
type input "09/10/25"
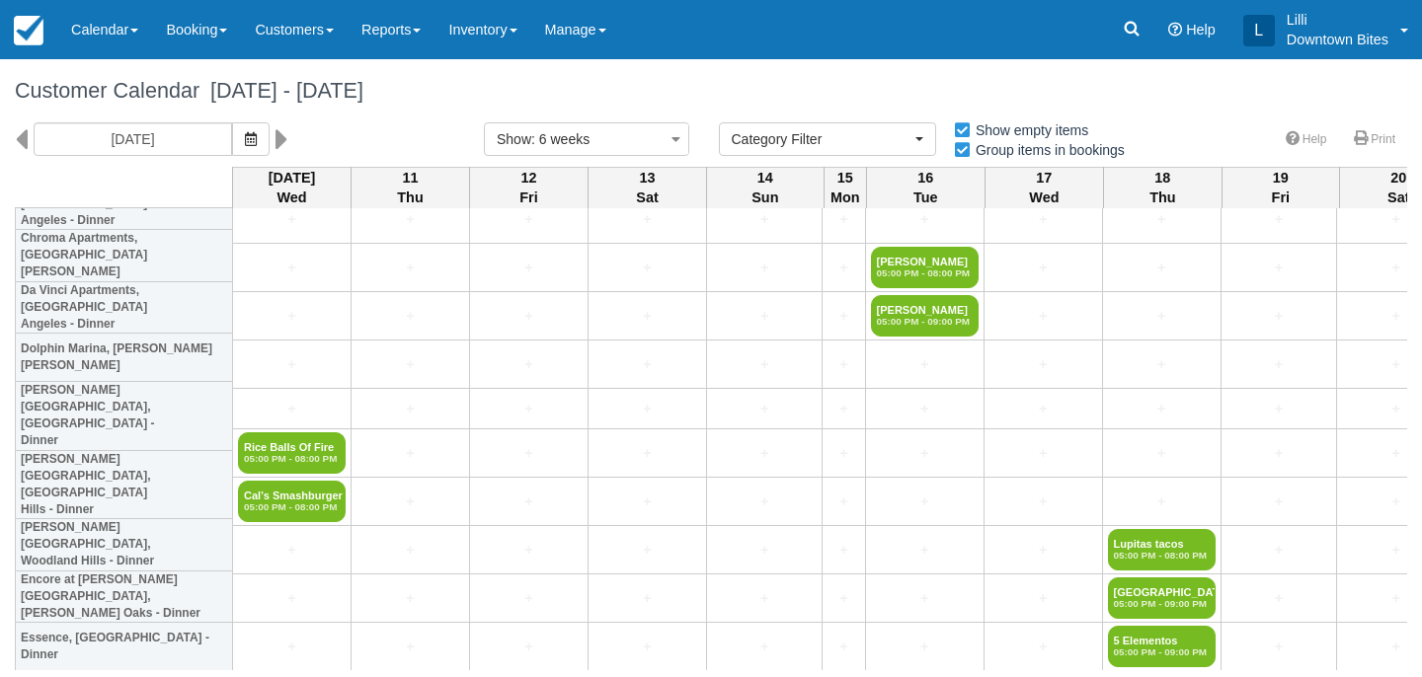
scroll to position [1098, 0]
